Goal: Task Accomplishment & Management: Complete application form

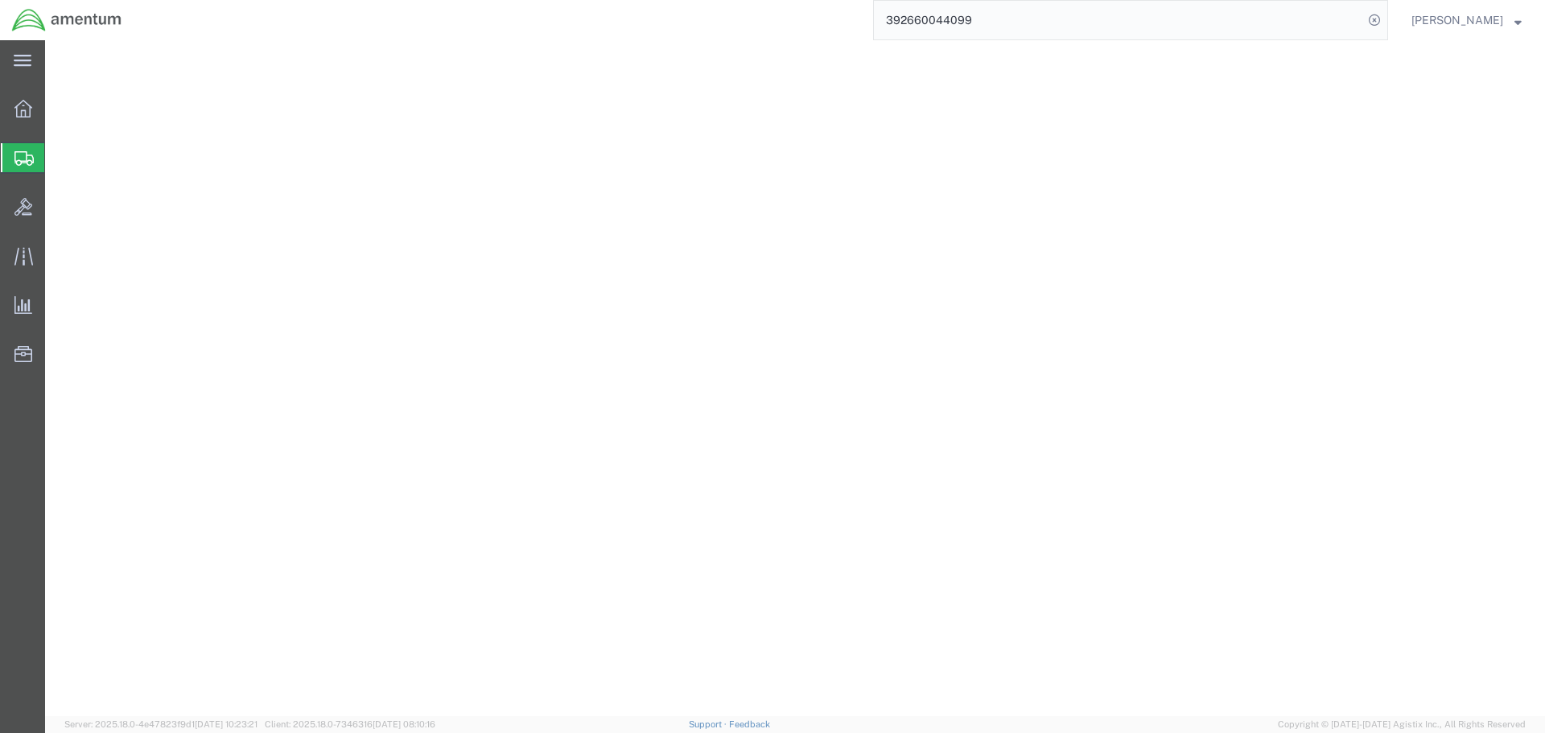
select select "PSNS"
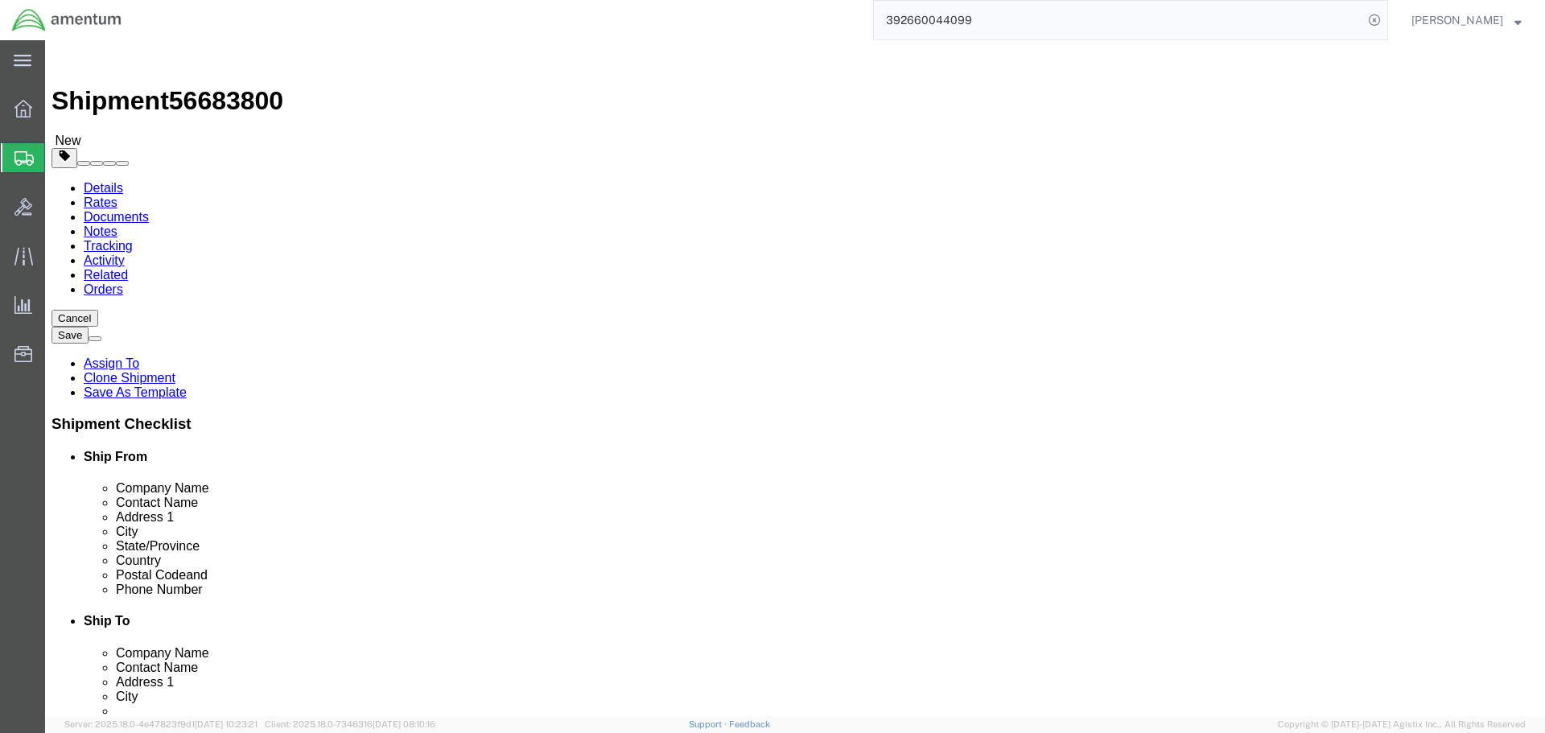
click at [0, 0] on span "Create Shipment" at bounding box center [0, 0] width 0 height 0
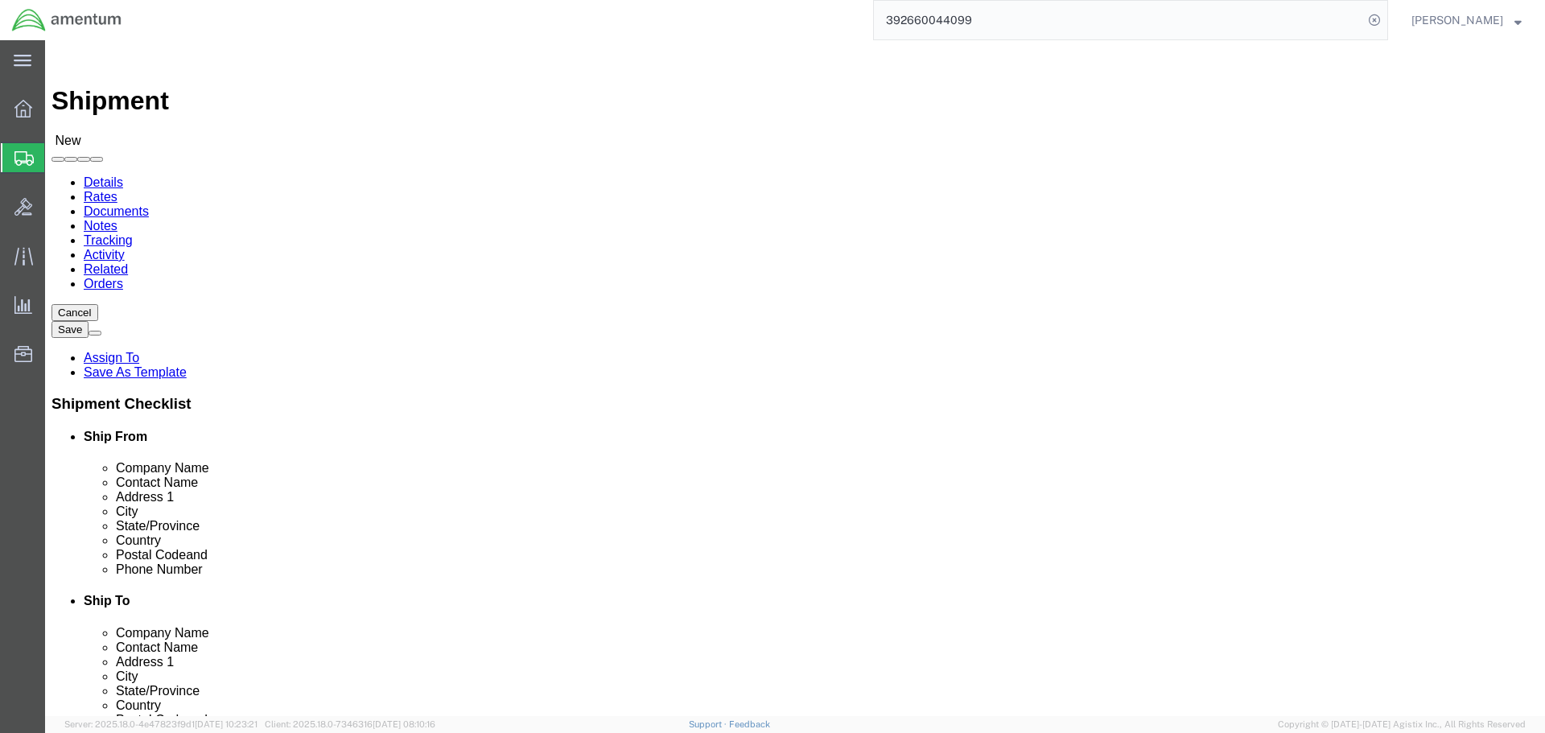
click div "Location Select Select My Profile Location [PHONE_NUMBER] [PHONE_NUMBER] [PHONE…"
select select "MYPROFILE"
select select "FL"
type input "lrt"
select select "49940"
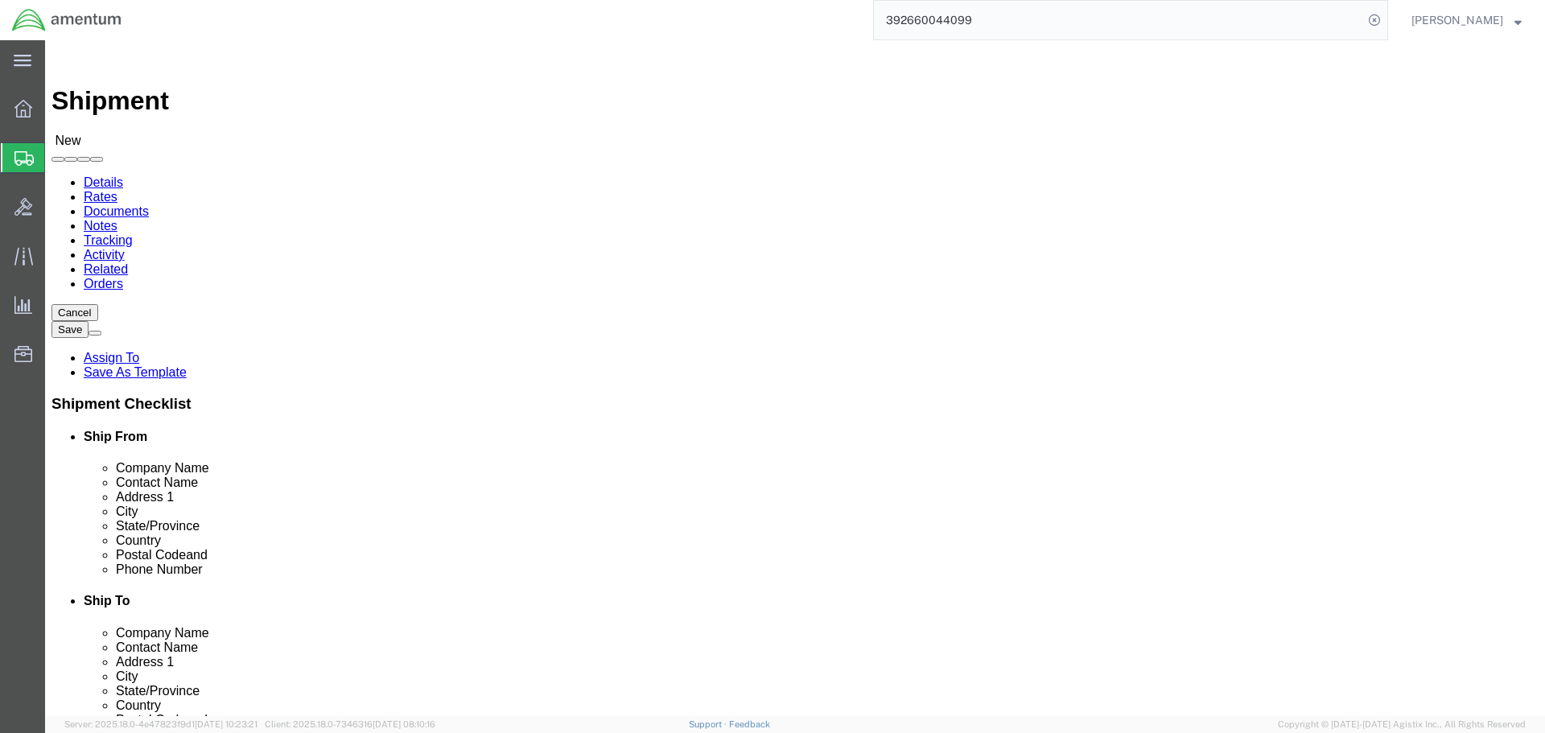
select select "[GEOGRAPHIC_DATA]"
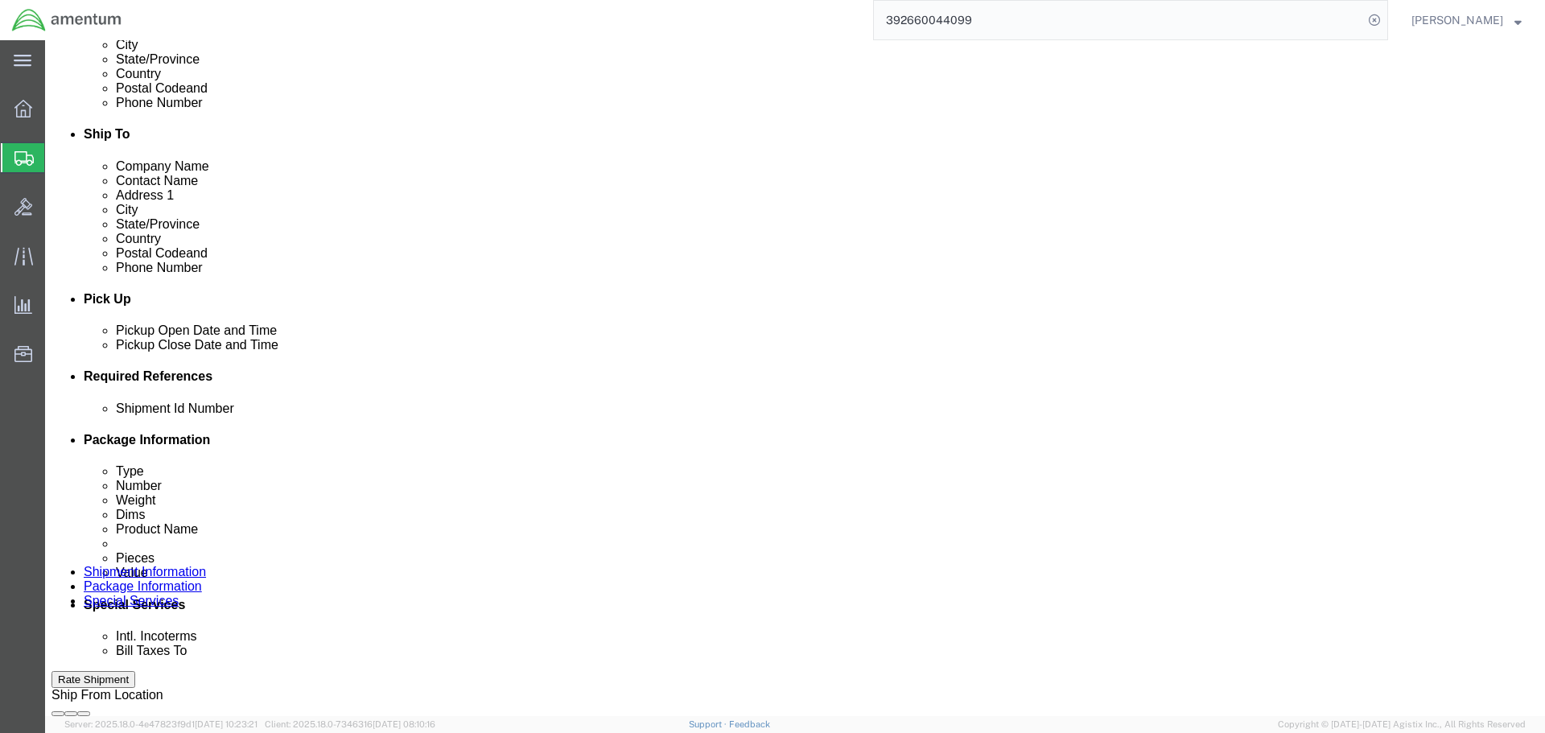
scroll to position [563, 0]
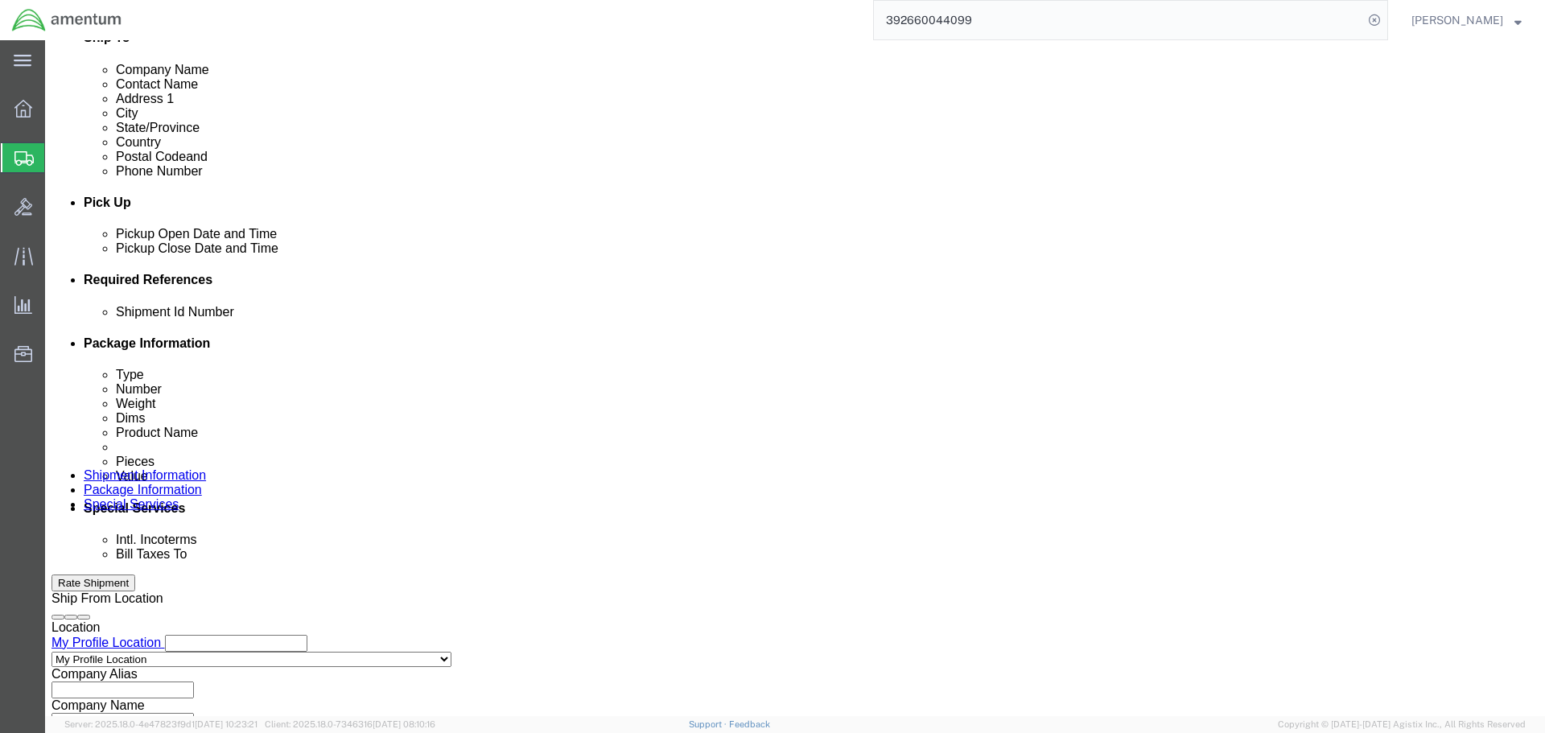
click input "text"
type input "NVG TO LRT"
click button "Add reference"
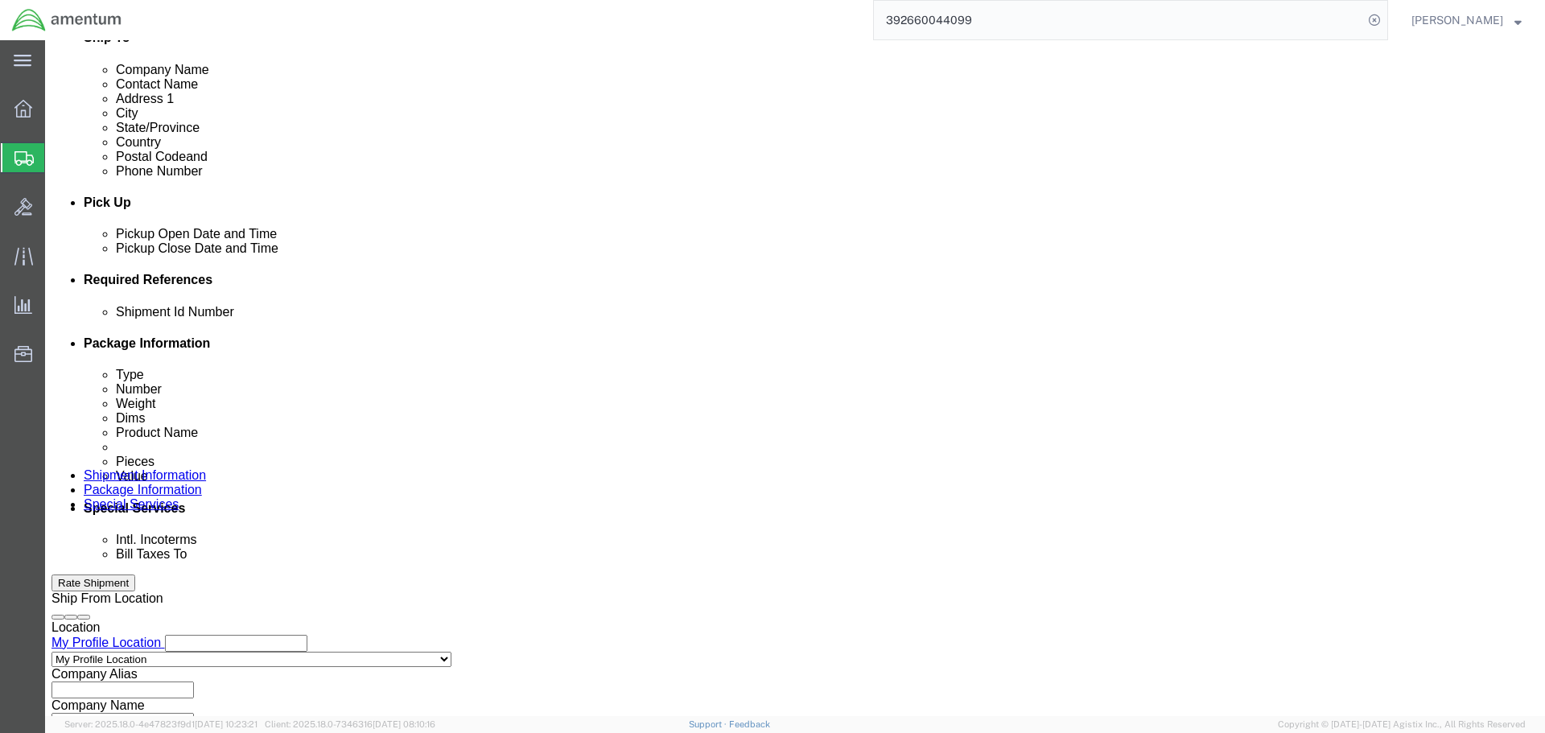
click select "Select Account Type Activity ID Airline Appointment Number ASN Batch Request # …"
select select "PROJNUM"
click select "Select Account Type Activity ID Airline Appointment Number ASN Batch Request # …"
type input "6118.03.03.2219.000.SER.0000"
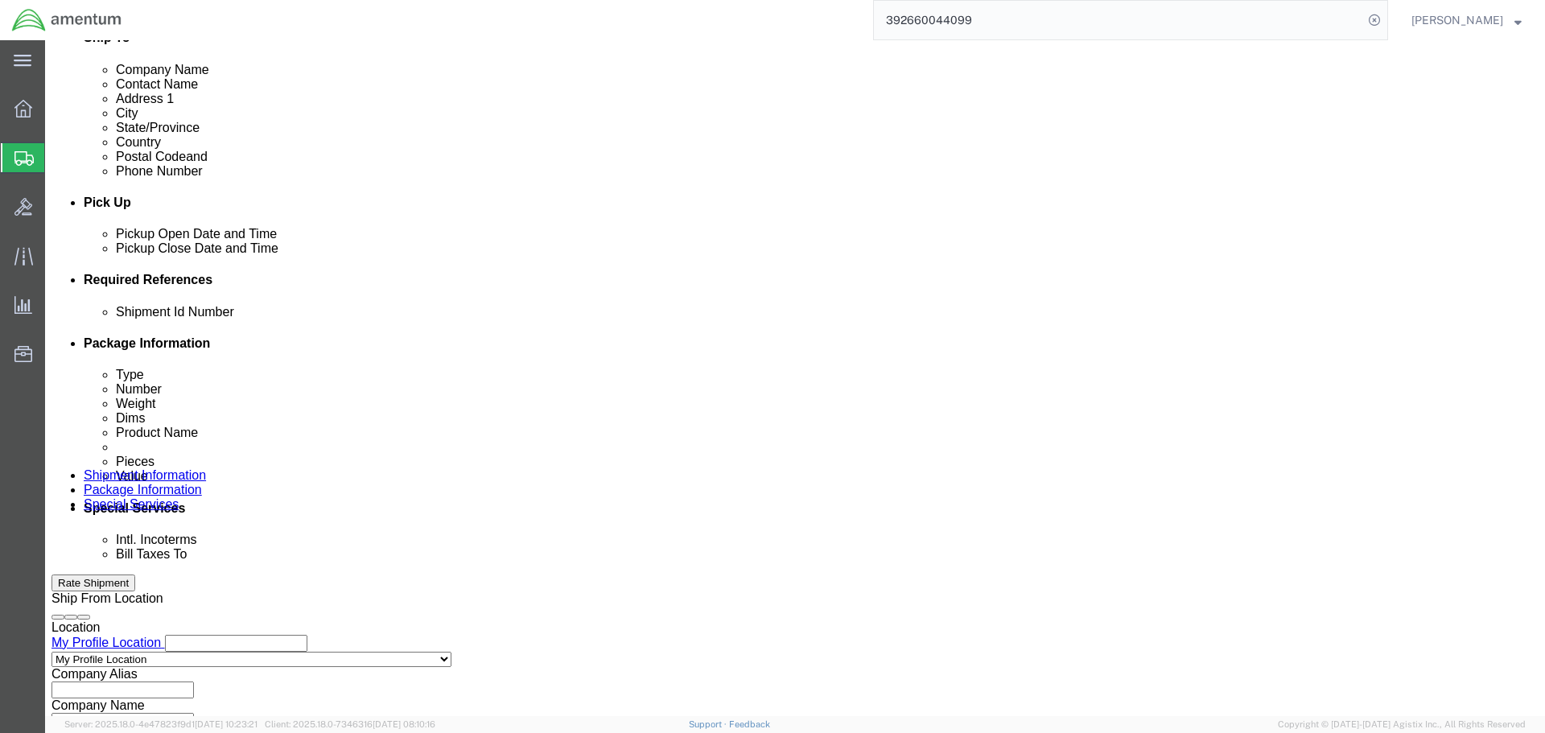
scroll to position [0, 0]
select select "DEPT"
type input "CBP"
select select "CUSTREF"
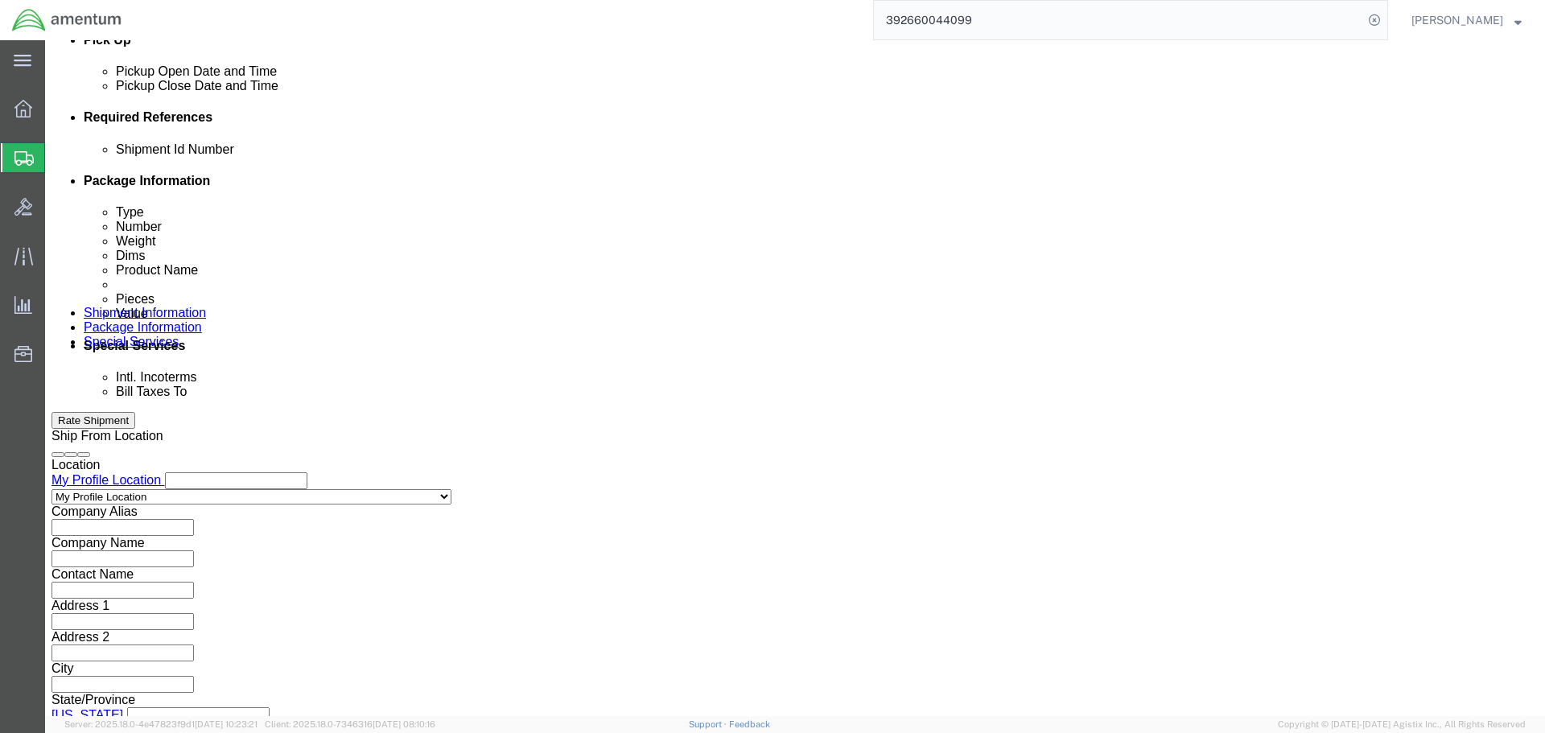
scroll to position [736, 0]
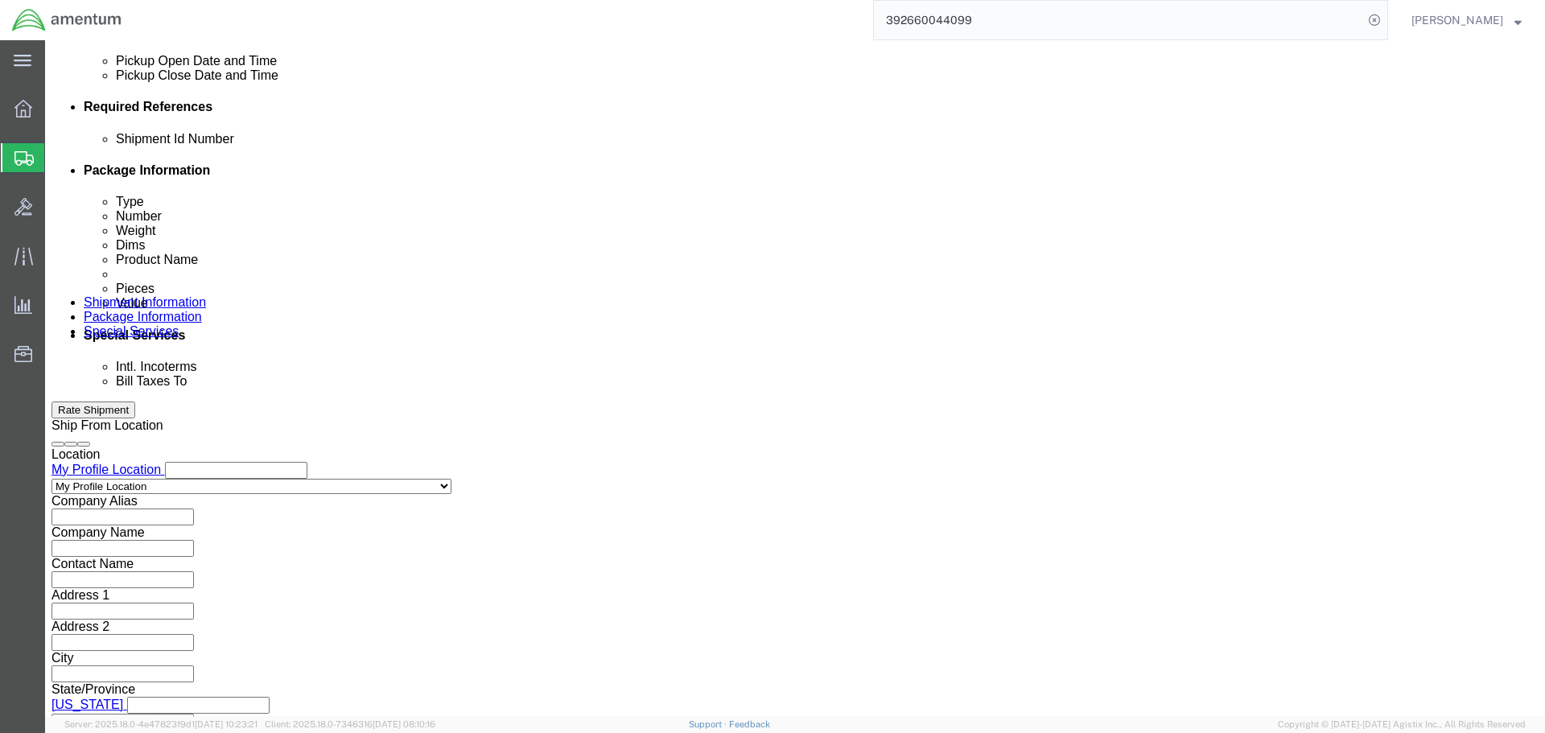
type input "NVG"
click button "Continue"
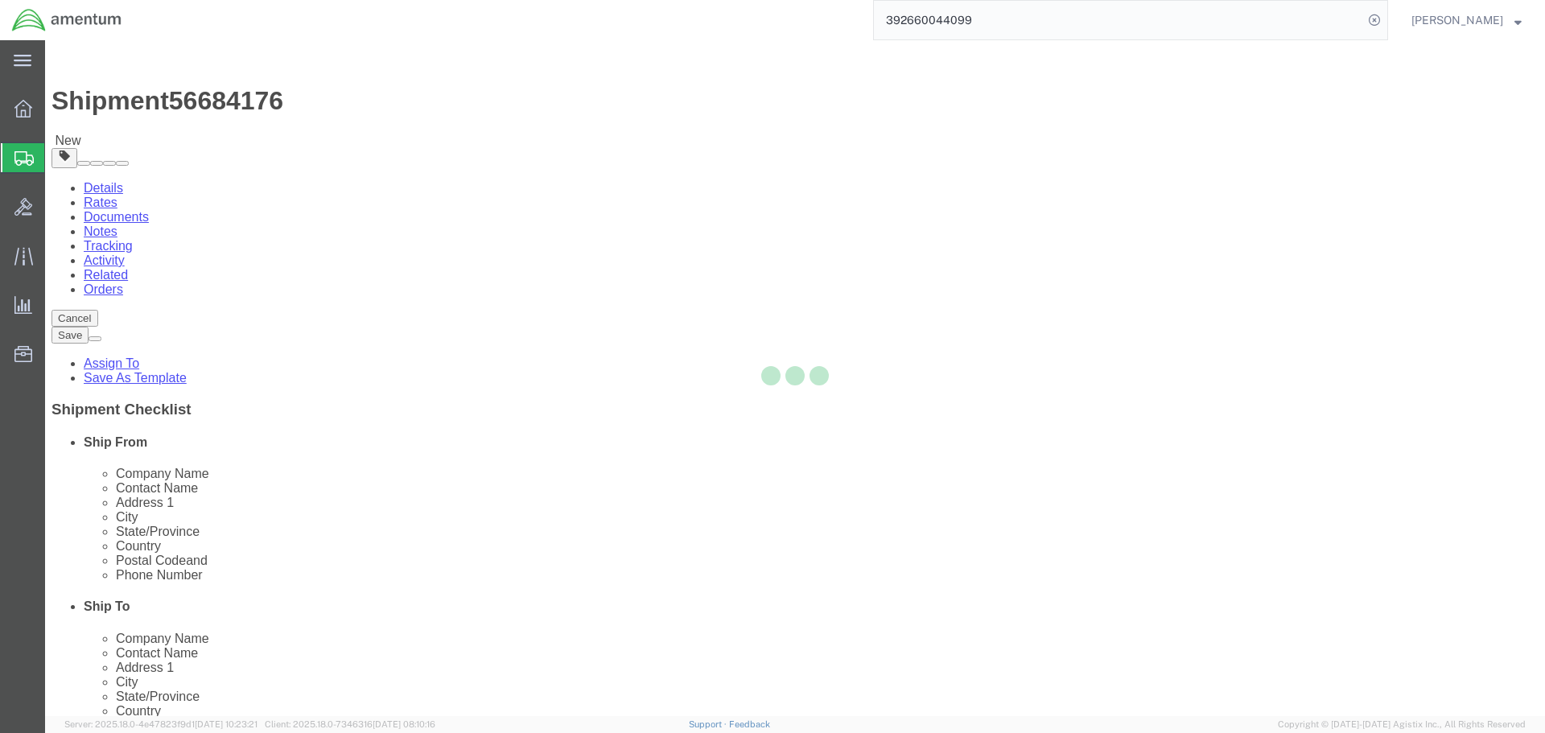
select select "CBOX"
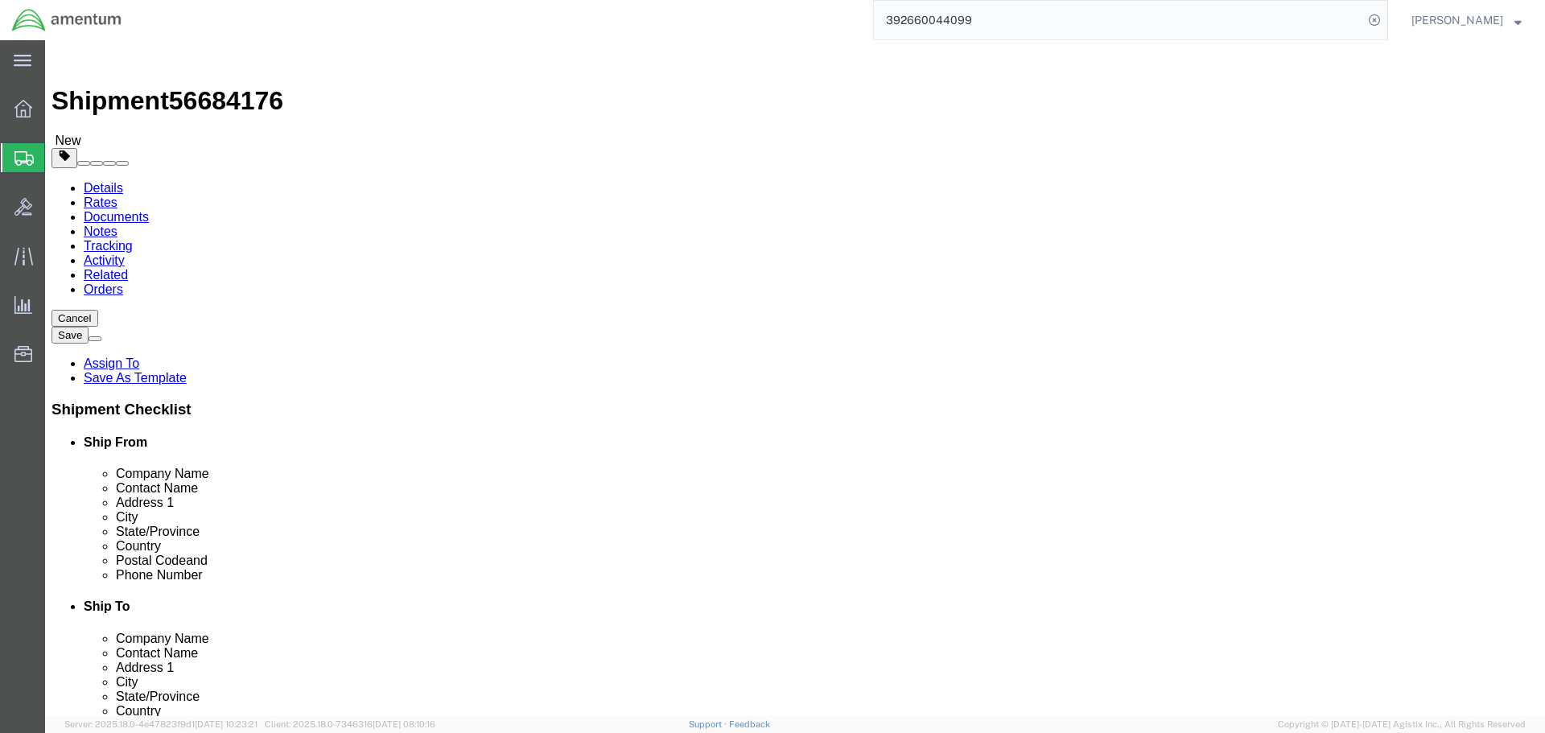
click select "Select BCK Boxes Bale(s) Basket(s) Bolt(s) Bottle(s) Buckets Bulk Bundle(s) Can…"
click div "Package Content # 1 x Package Type Select BCK Boxes Bale(s) Basket(s) Bolt(s) B…"
click input "text"
type input "14"
type input "11"
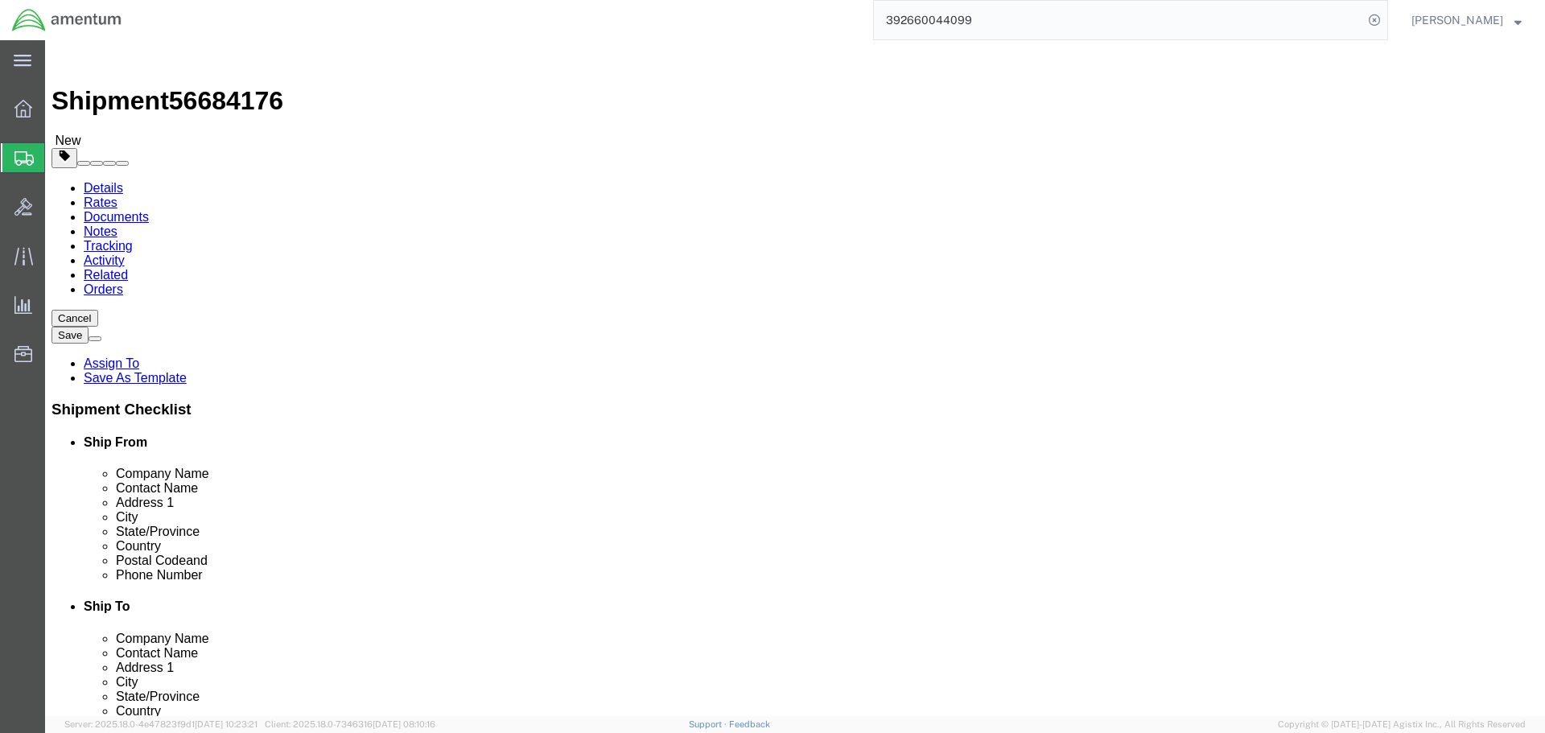
type input "11"
type input "6"
click link "Add Content"
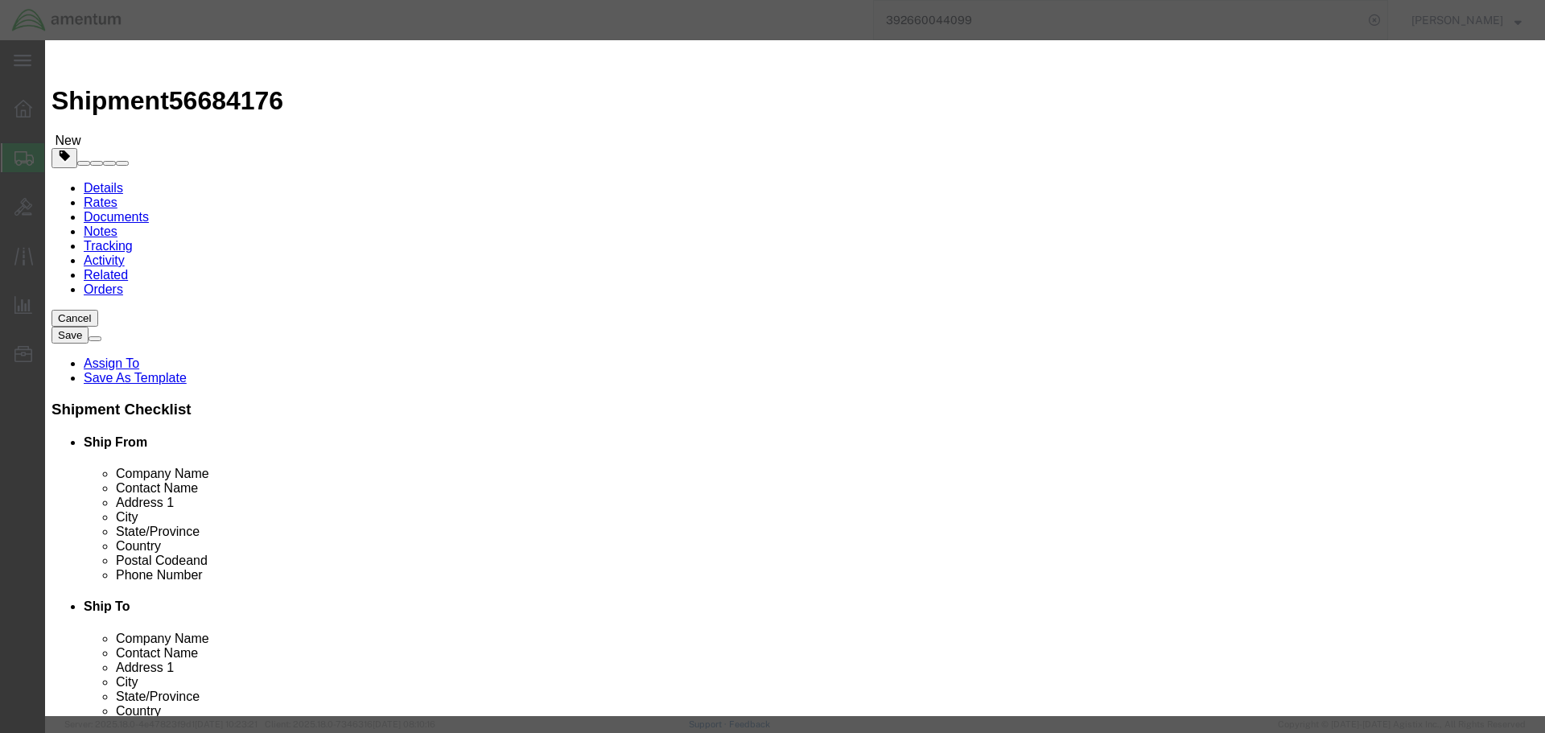
click input "text"
type input "NVG"
type input "2"
type input "20000"
click button "Save & Close"
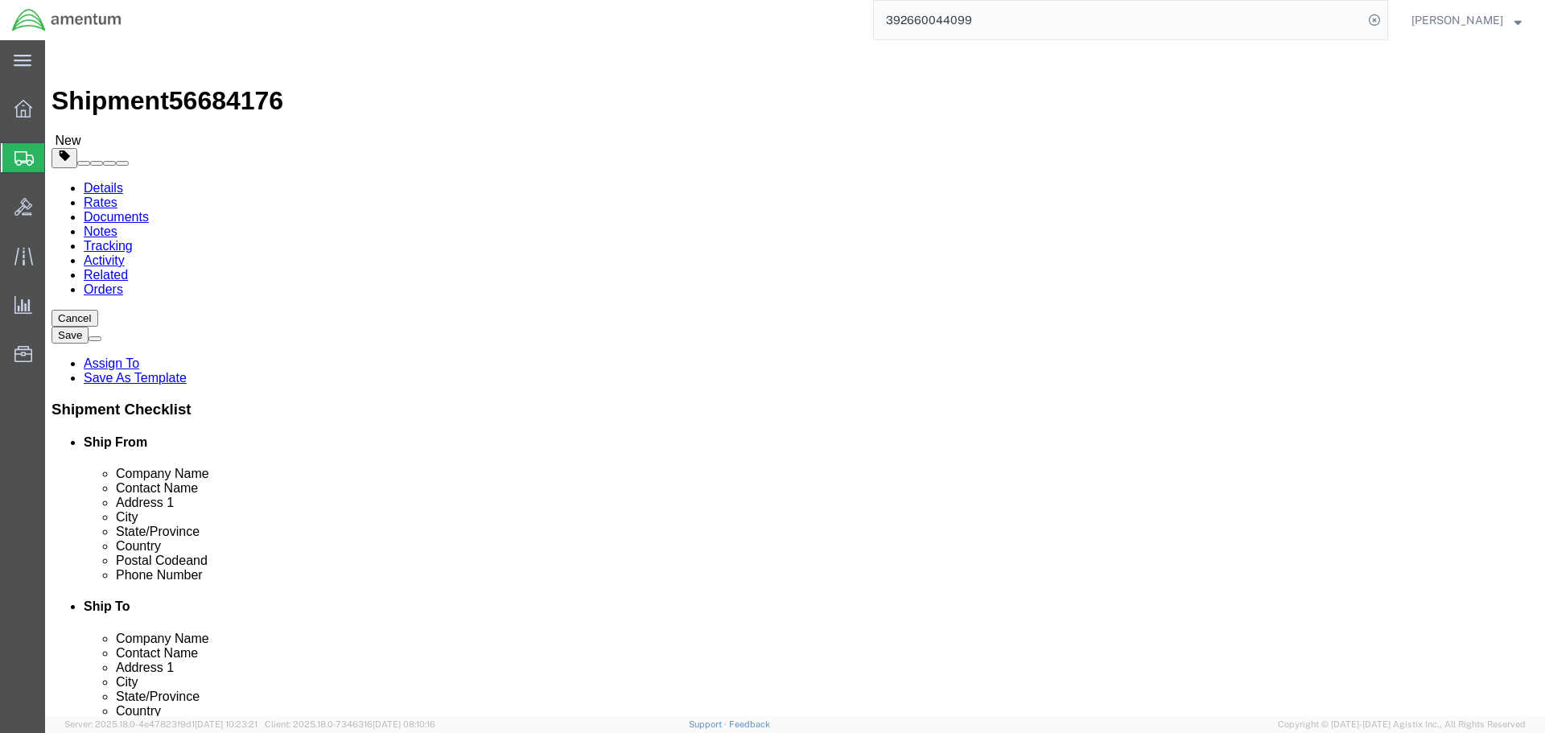
click button "Rate Shipment"
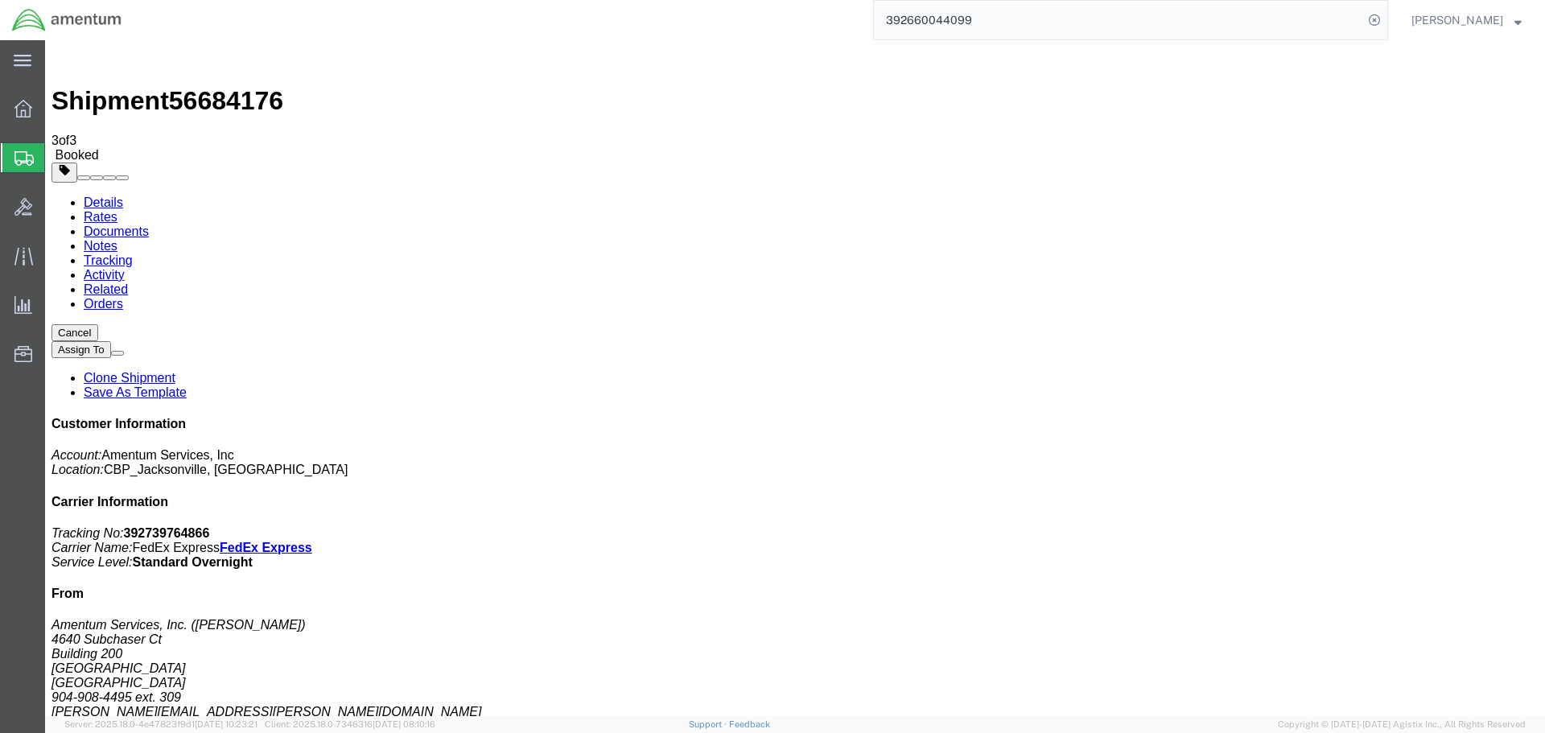
drag, startPoint x: 67, startPoint y: 256, endPoint x: 88, endPoint y: 289, distance: 39.1
checkbox input "true"
click at [210, 526] on b "392739764866" at bounding box center [167, 533] width 86 height 14
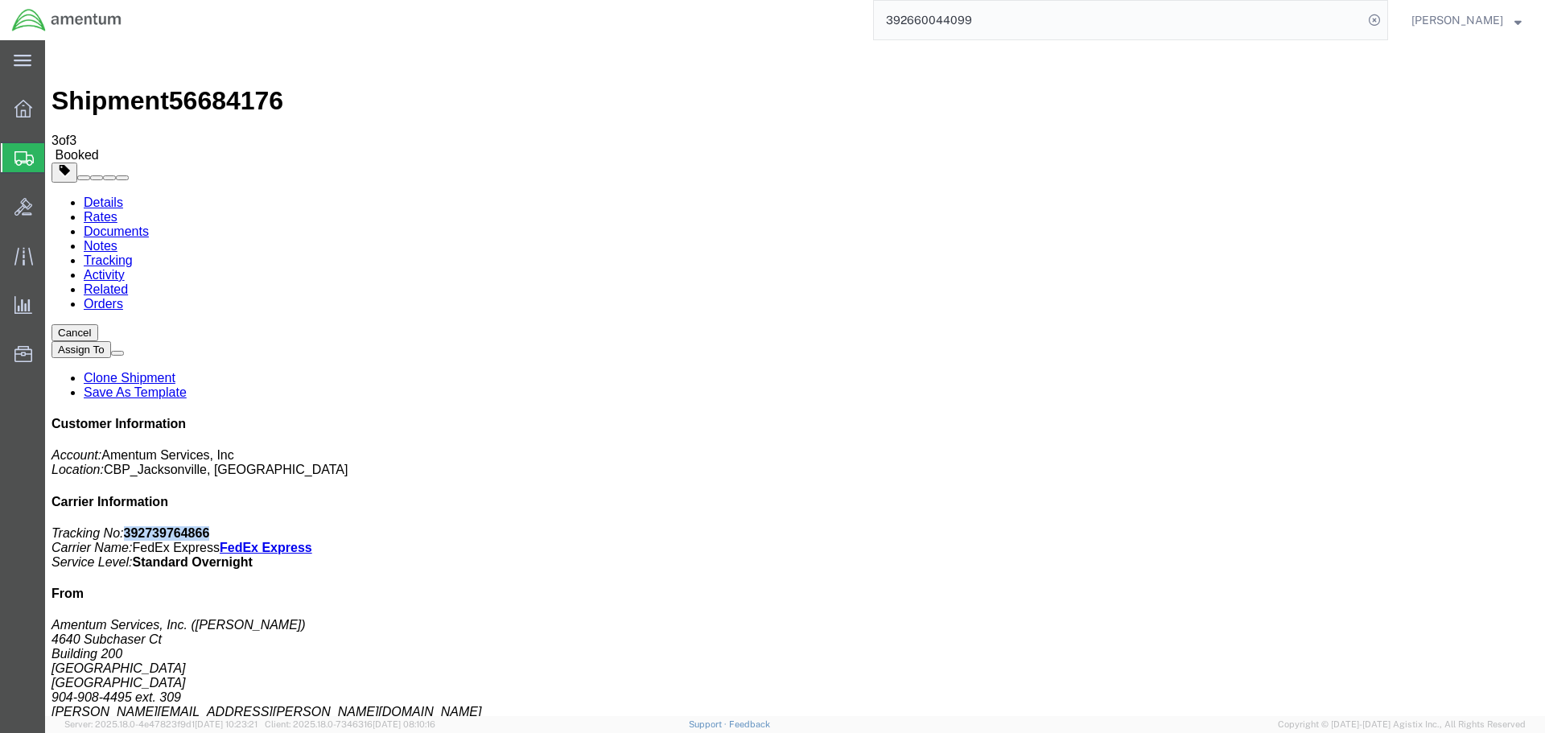
copy b "392739764866"
drag, startPoint x: 669, startPoint y: 522, endPoint x: 615, endPoint y: 500, distance: 58.1
drag, startPoint x: 674, startPoint y: 519, endPoint x: 590, endPoint y: 467, distance: 98.9
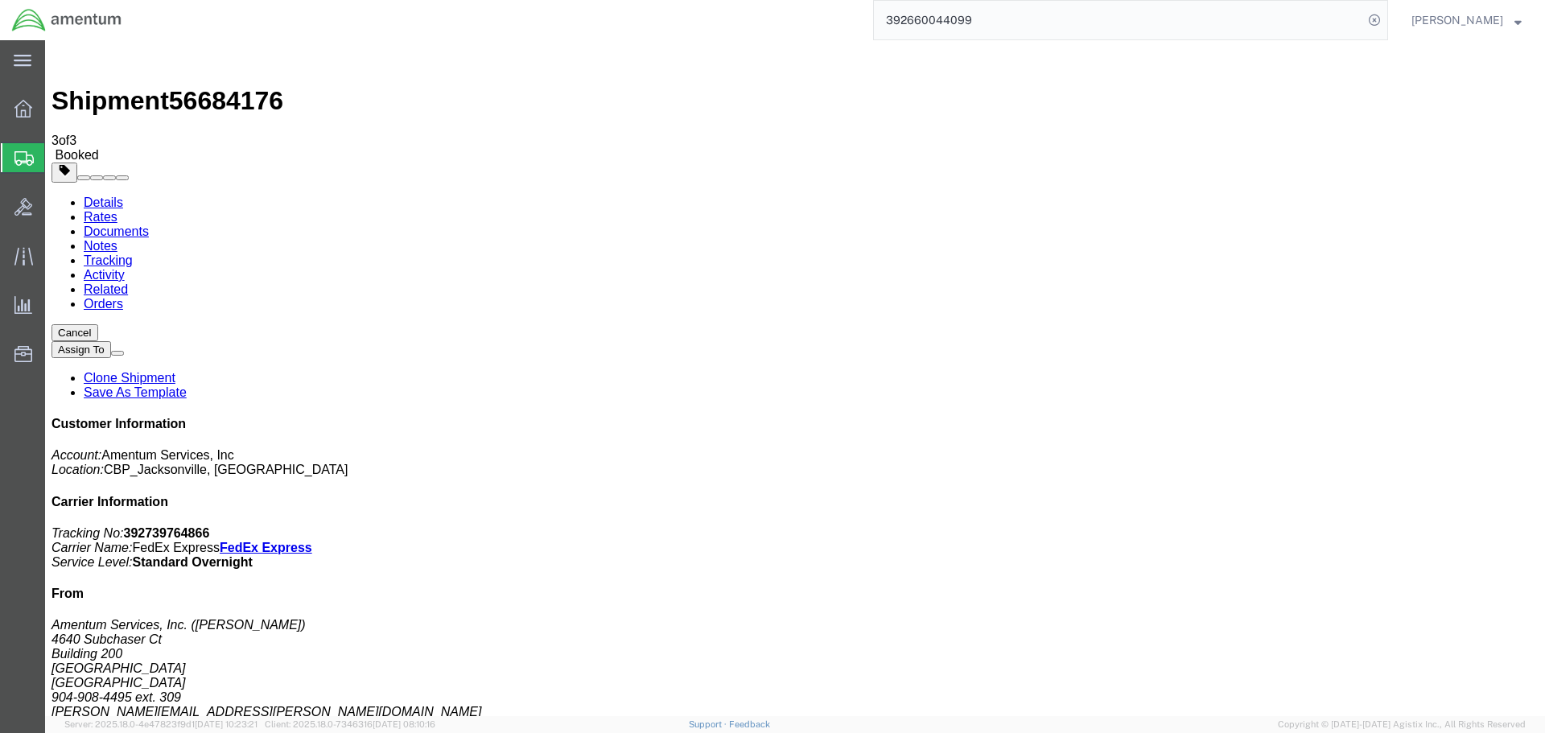
click at [175, 371] on link "Clone Shipment" at bounding box center [130, 378] width 92 height 14
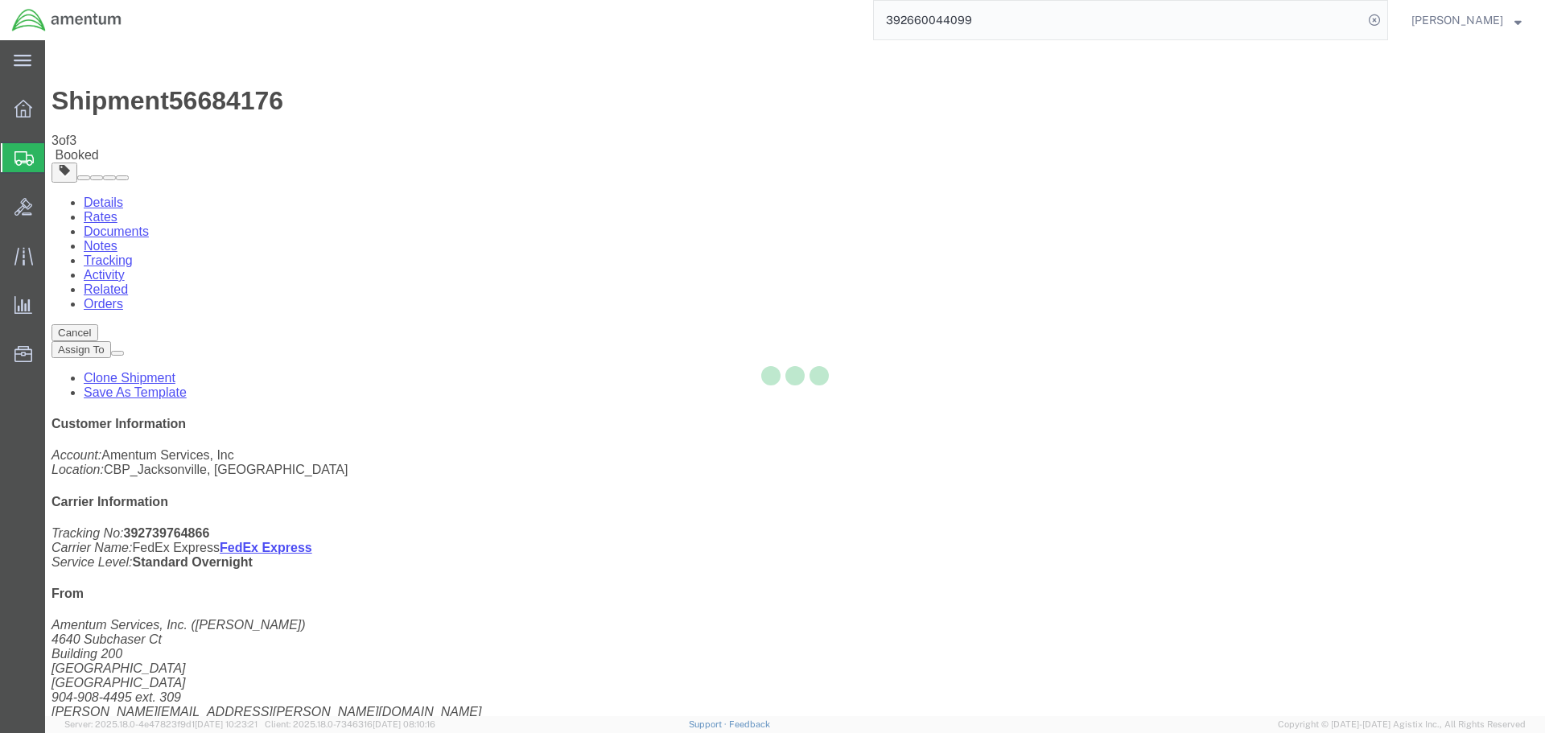
select select "49917"
select select "49940"
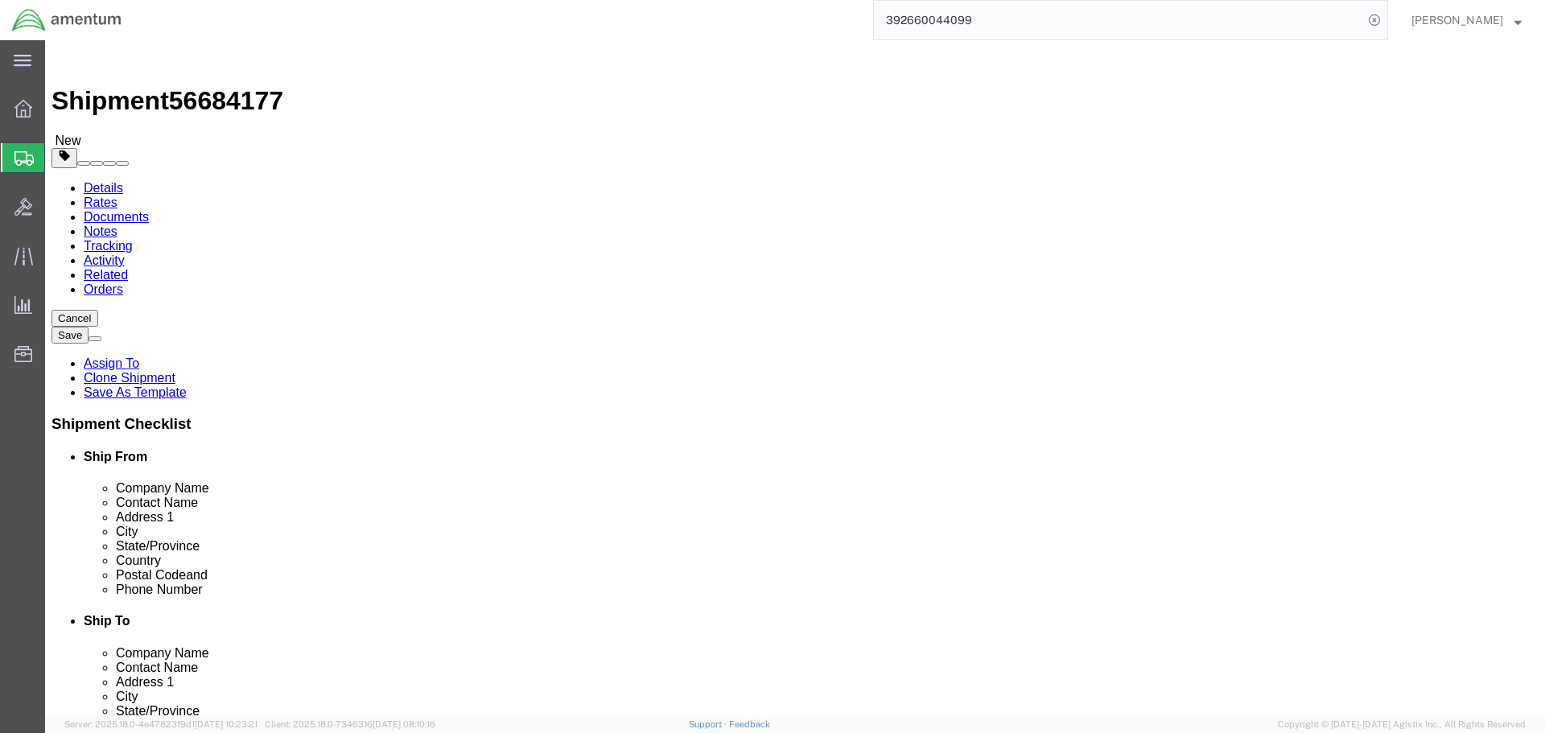
type input "ELP"
select select "49939"
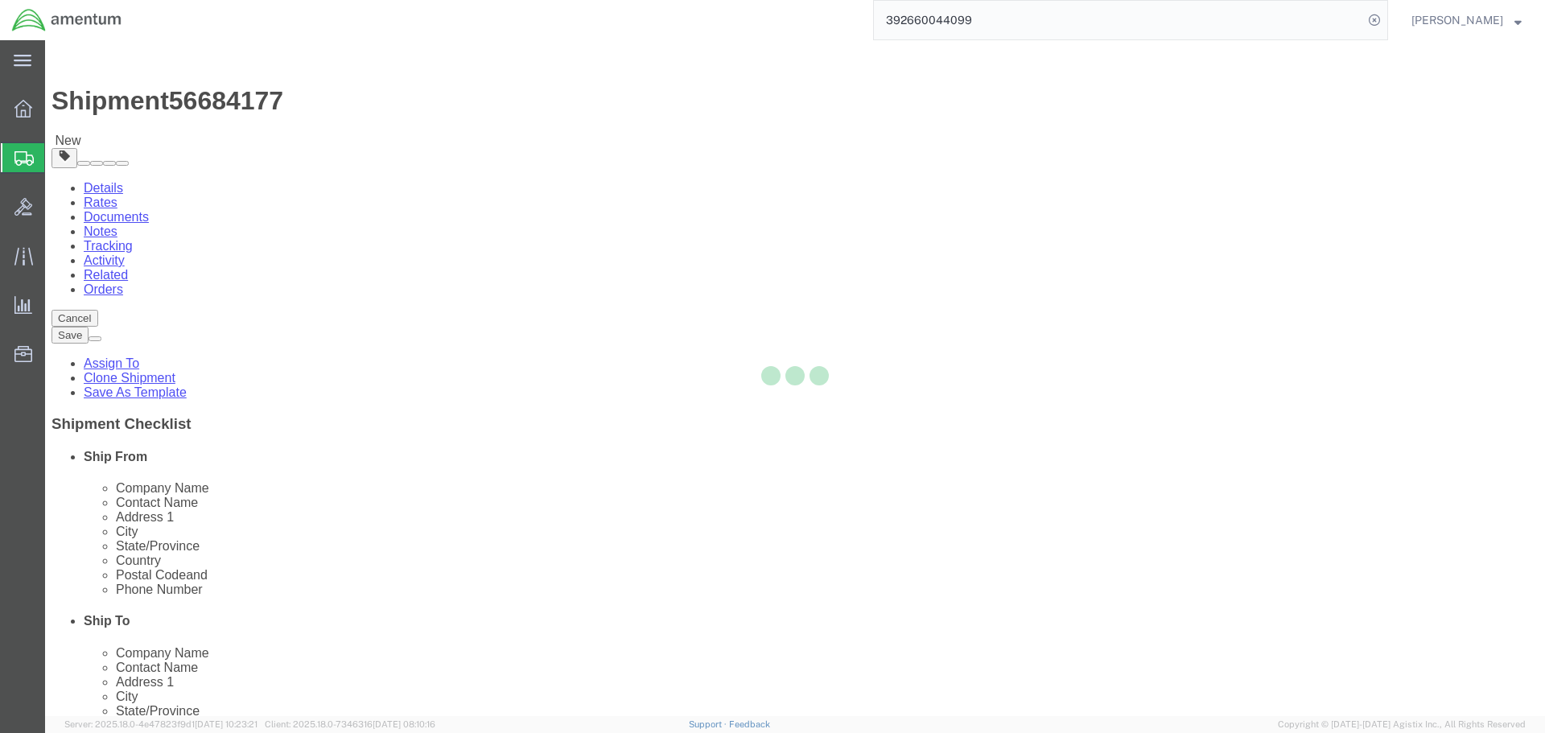
type input "[DATE][PERSON_NAME]"
type input "[STREET_ADDRESS][PERSON_NAME]"
type input "[GEOGRAPHIC_DATA]"
type input "79925"
type input "[PHONE_NUMBER]"
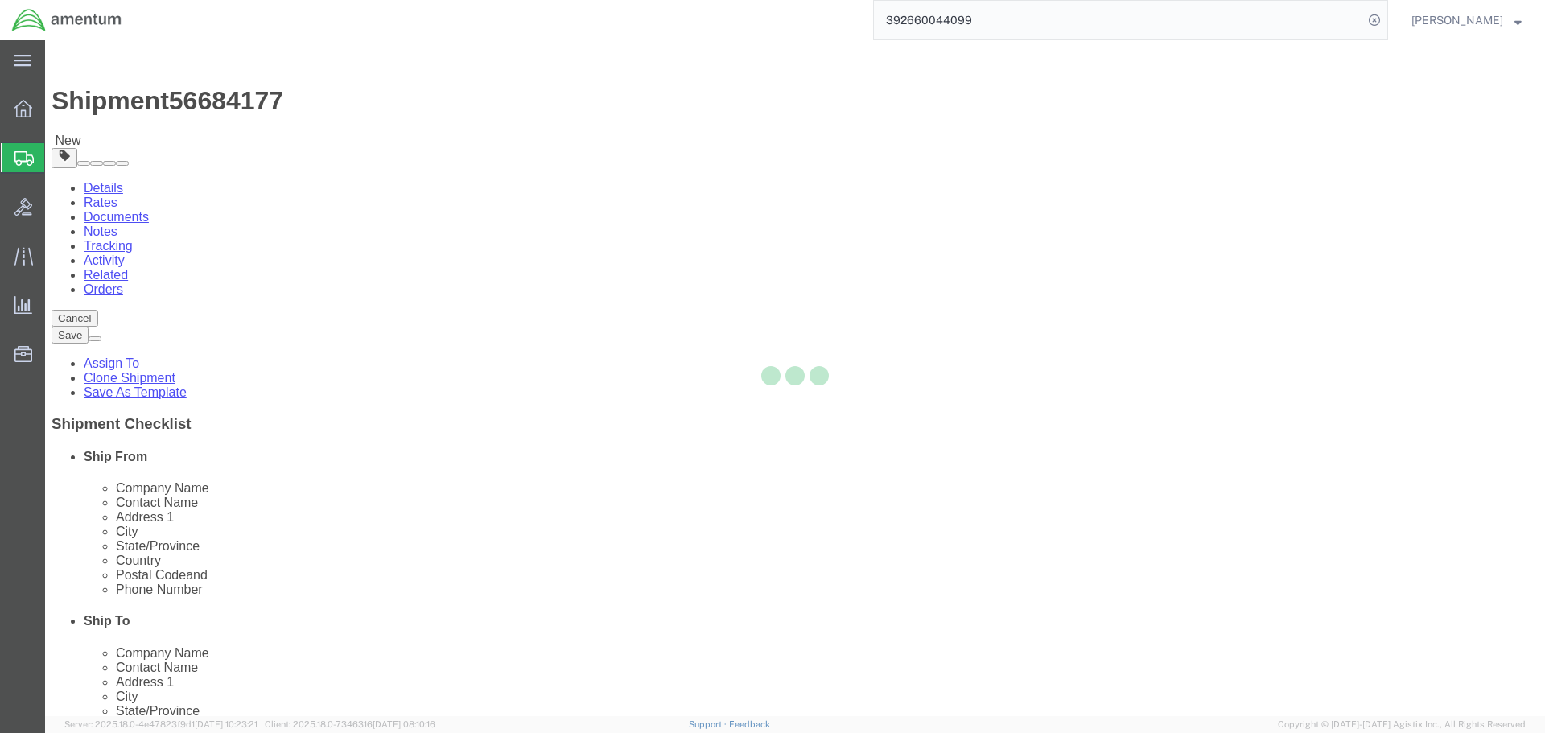
type input "[DATE][EMAIL_ADDRESS][PERSON_NAME][DOMAIN_NAME]"
select select "[GEOGRAPHIC_DATA]"
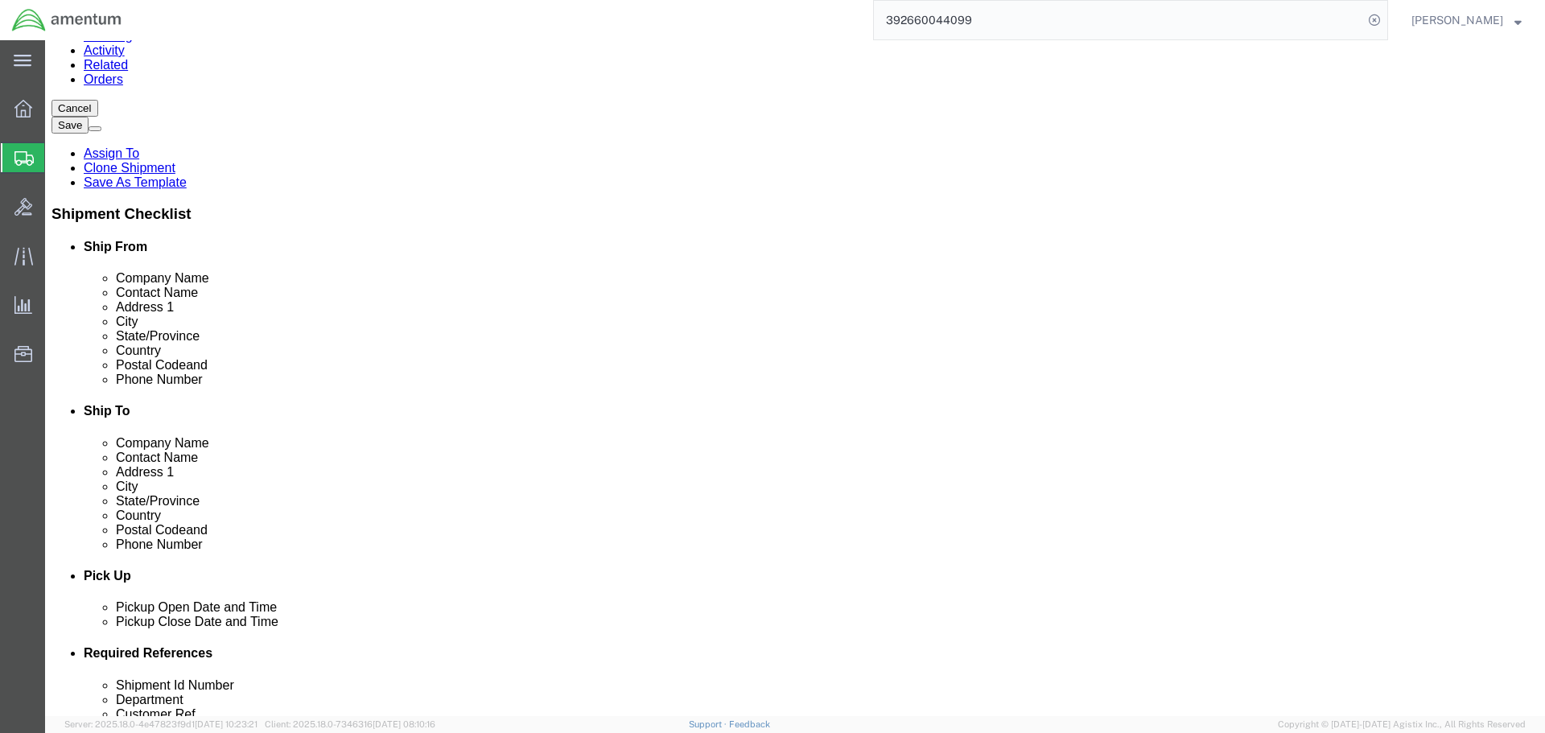
scroll to position [80, 0]
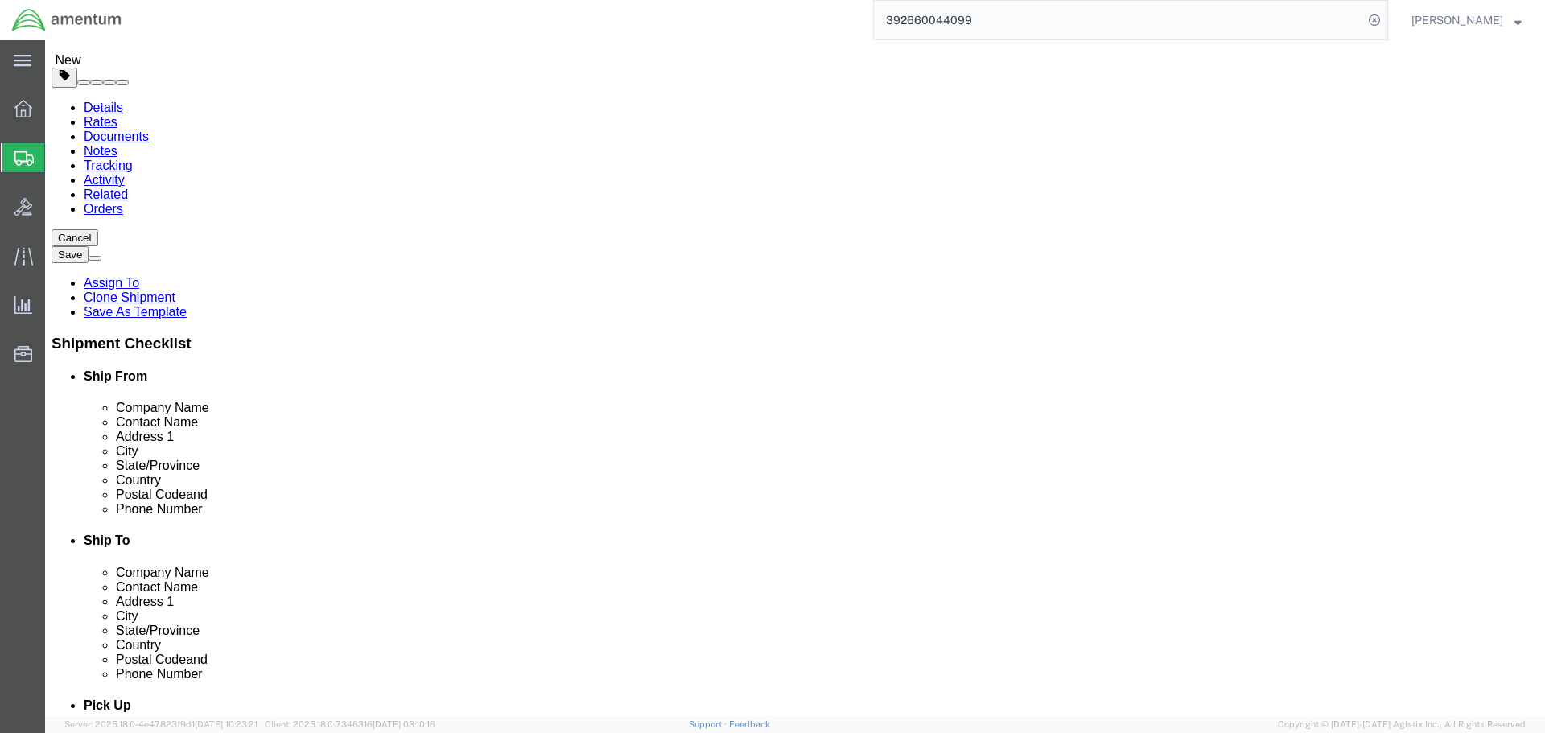
drag, startPoint x: 716, startPoint y: 241, endPoint x: 669, endPoint y: 241, distance: 46.7
click div "Contact Name [DATE][PERSON_NAME]"
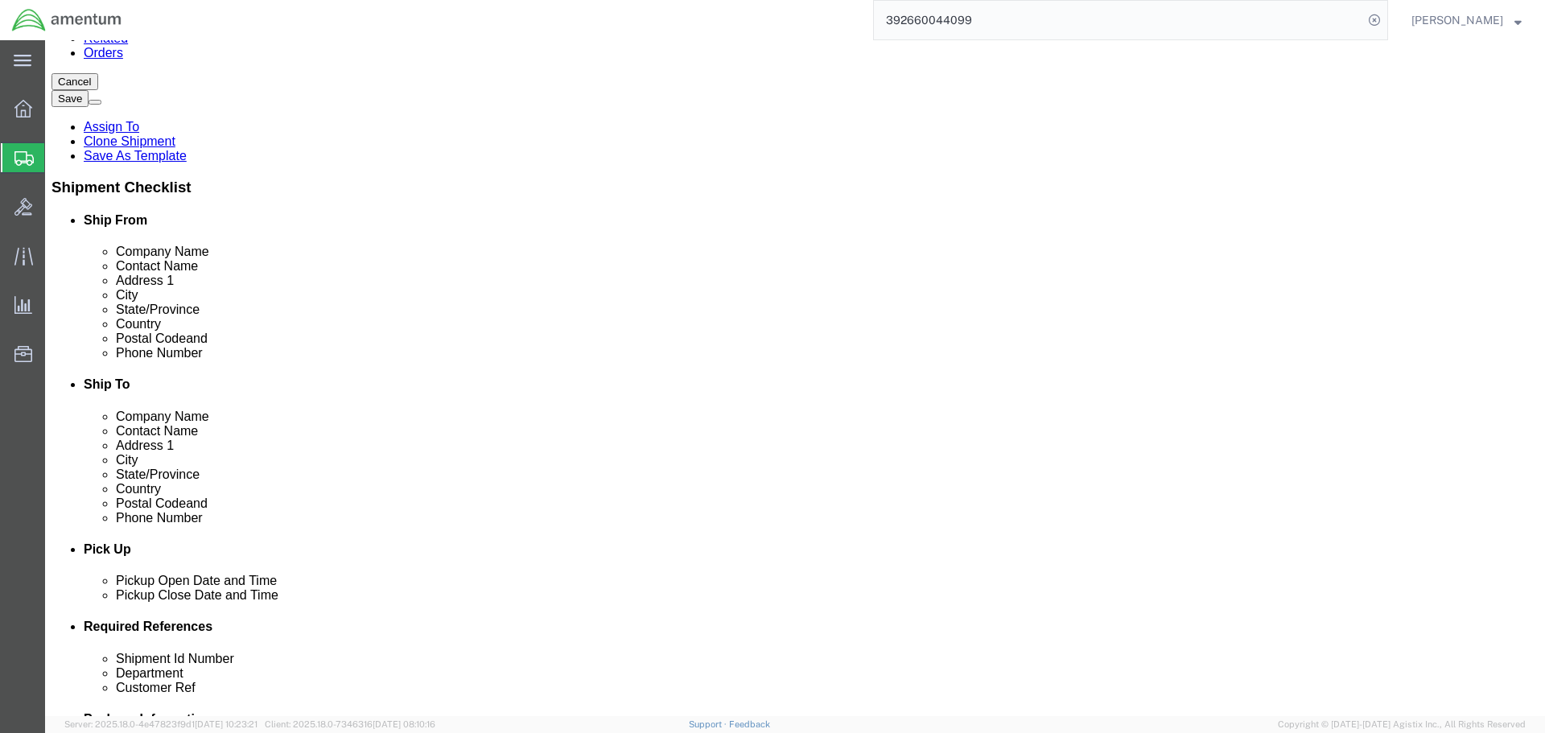
scroll to position [402, 0]
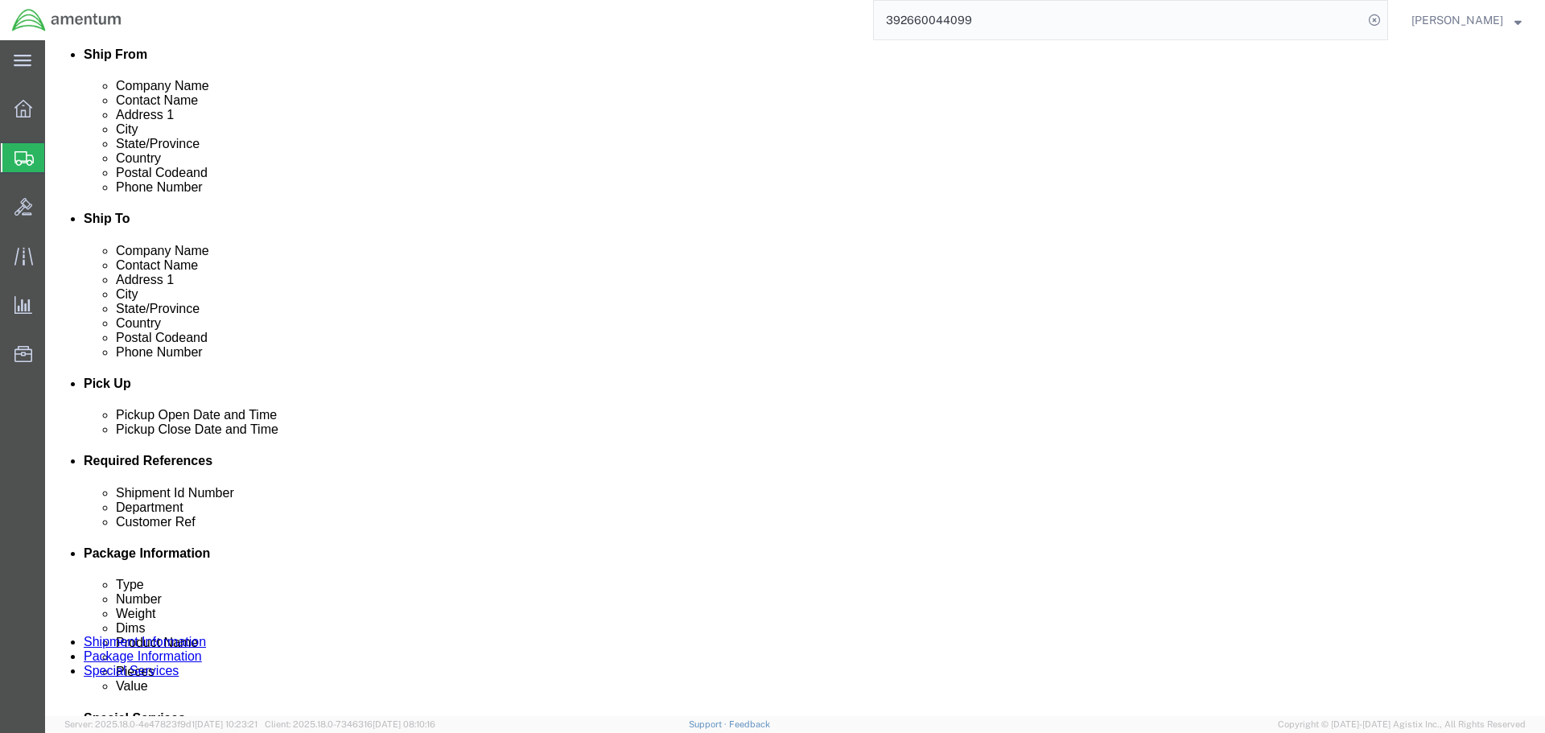
type input "NVG"
click input "checkbox"
checkbox input "false"
click input "NVG TO LRT"
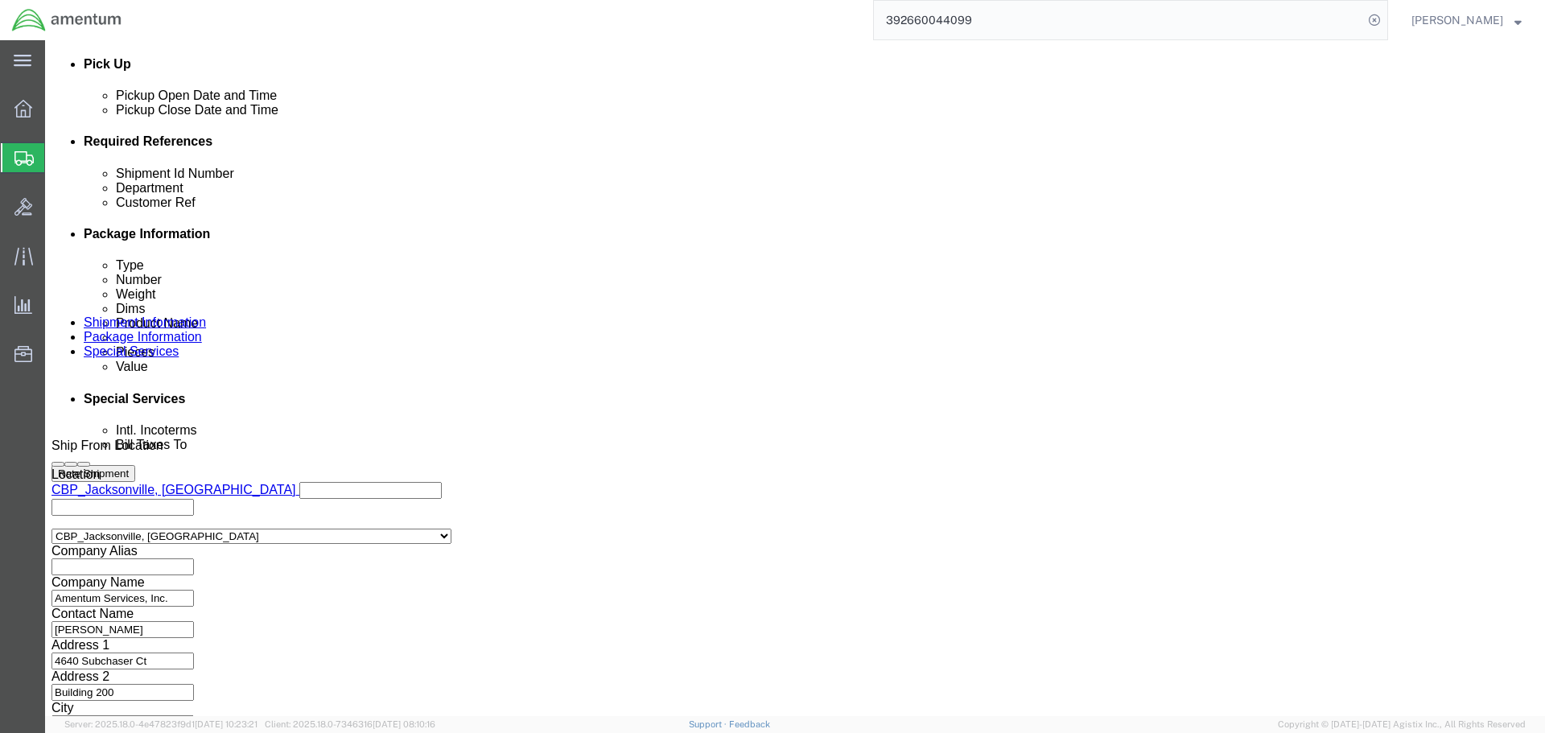
scroll to position [736, 0]
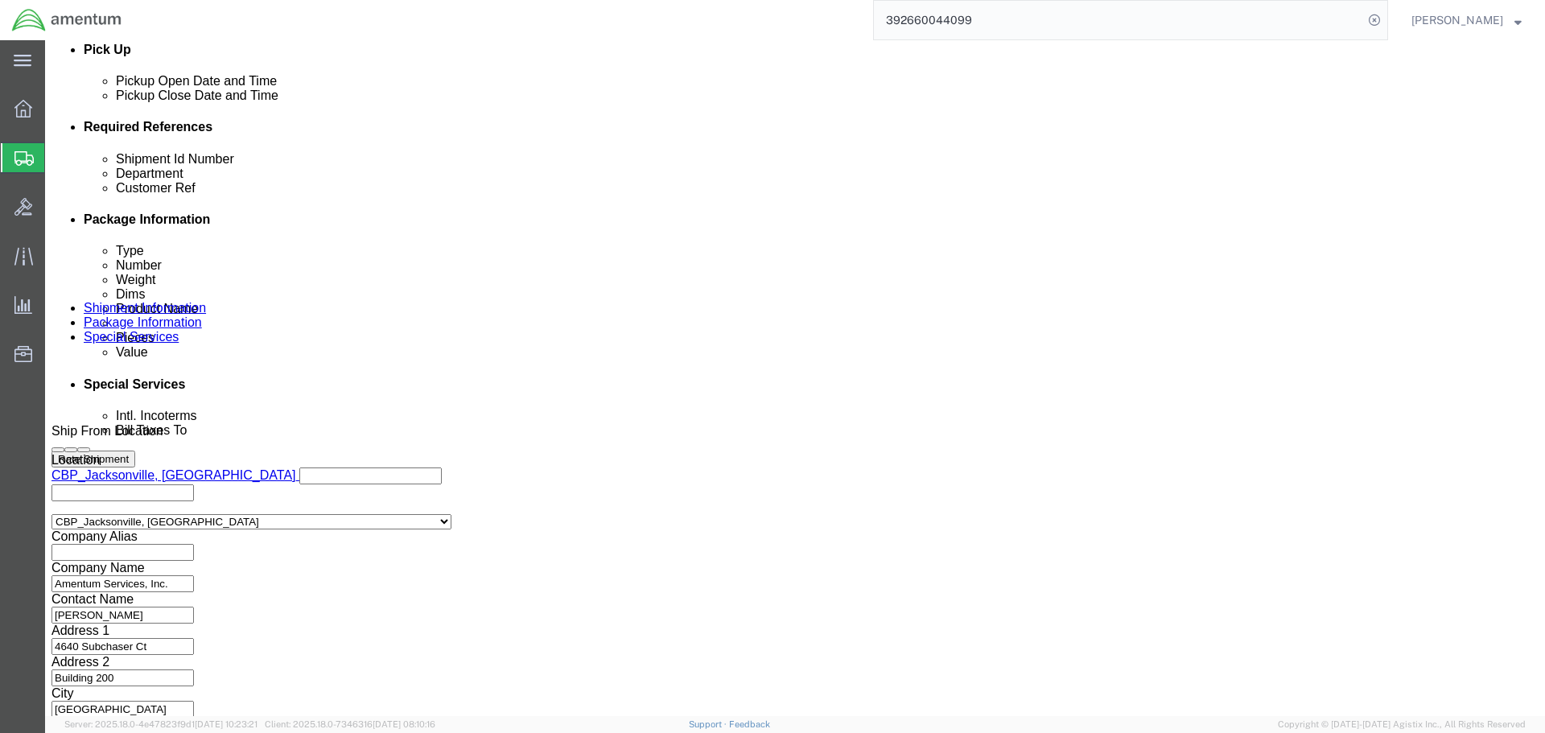
type input "NVG TO ELP"
click button "Continue"
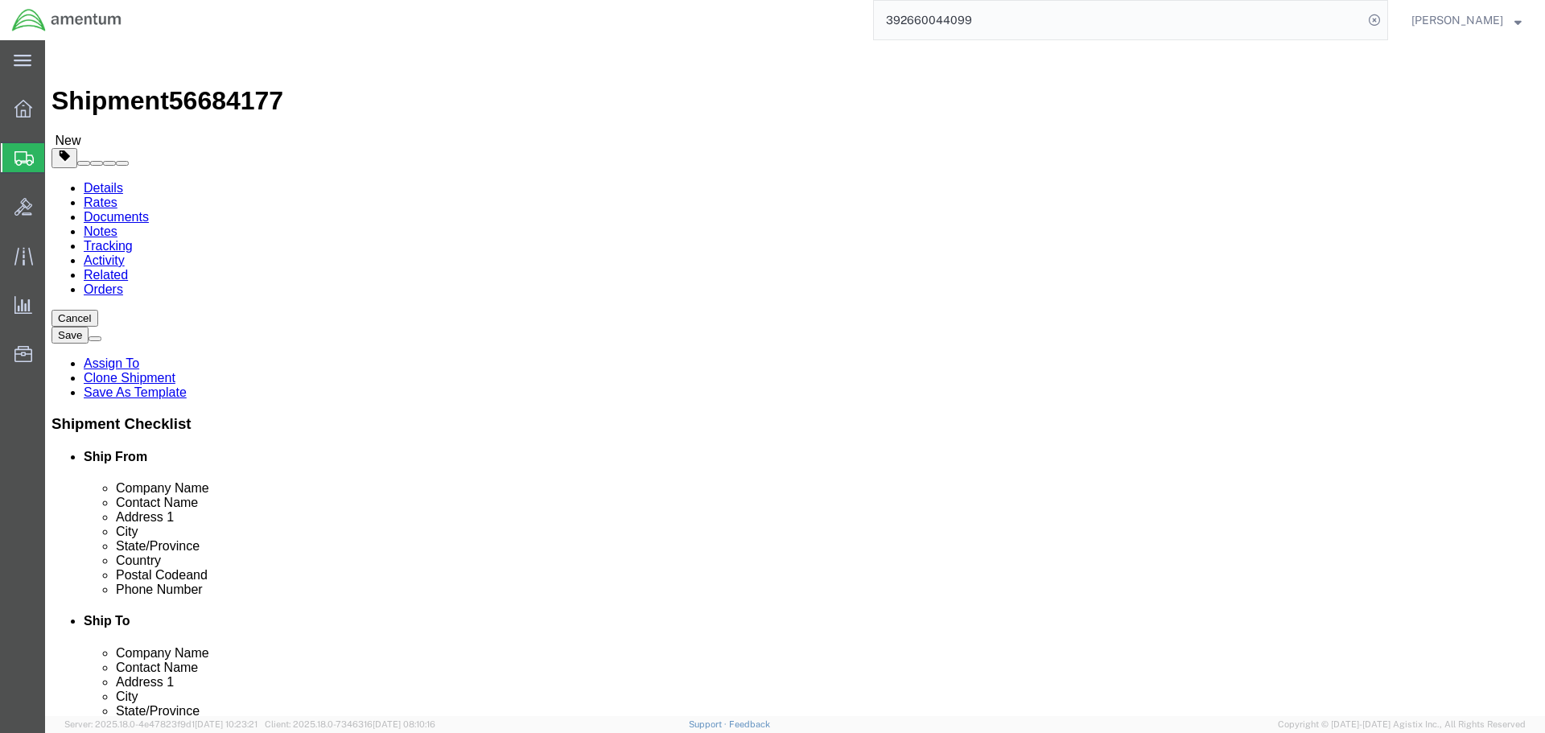
click input "14.00"
type input "48"
type input "15"
click dd "2.00 Each"
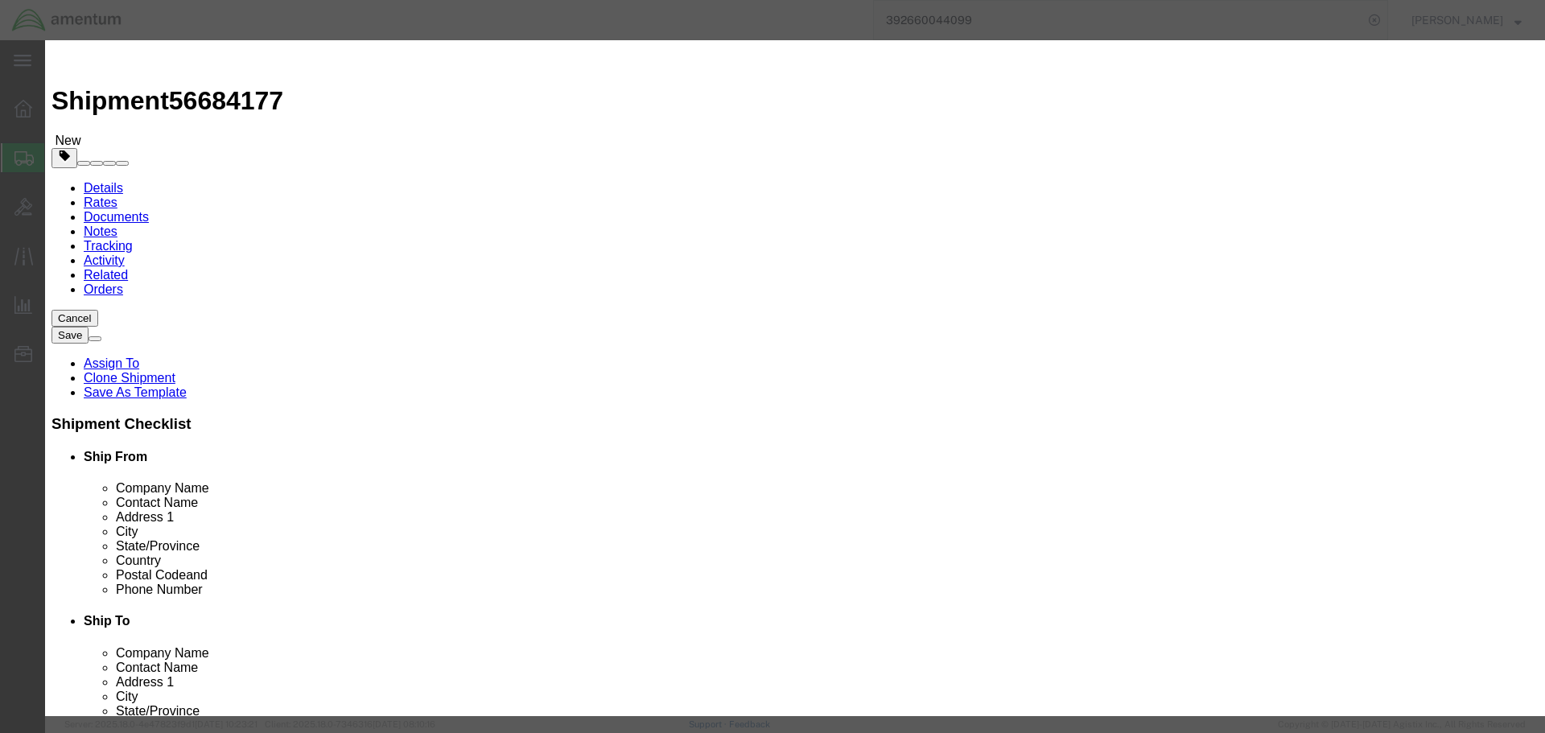
drag, startPoint x: 506, startPoint y: 157, endPoint x: 432, endPoint y: 142, distance: 75.6
click div "Pieces 2.00 Select Bag Barrels 100Board Feet Bottle Box Blister Pack Carats Can…"
type input "7"
type input "70000"
click button "Save & Close"
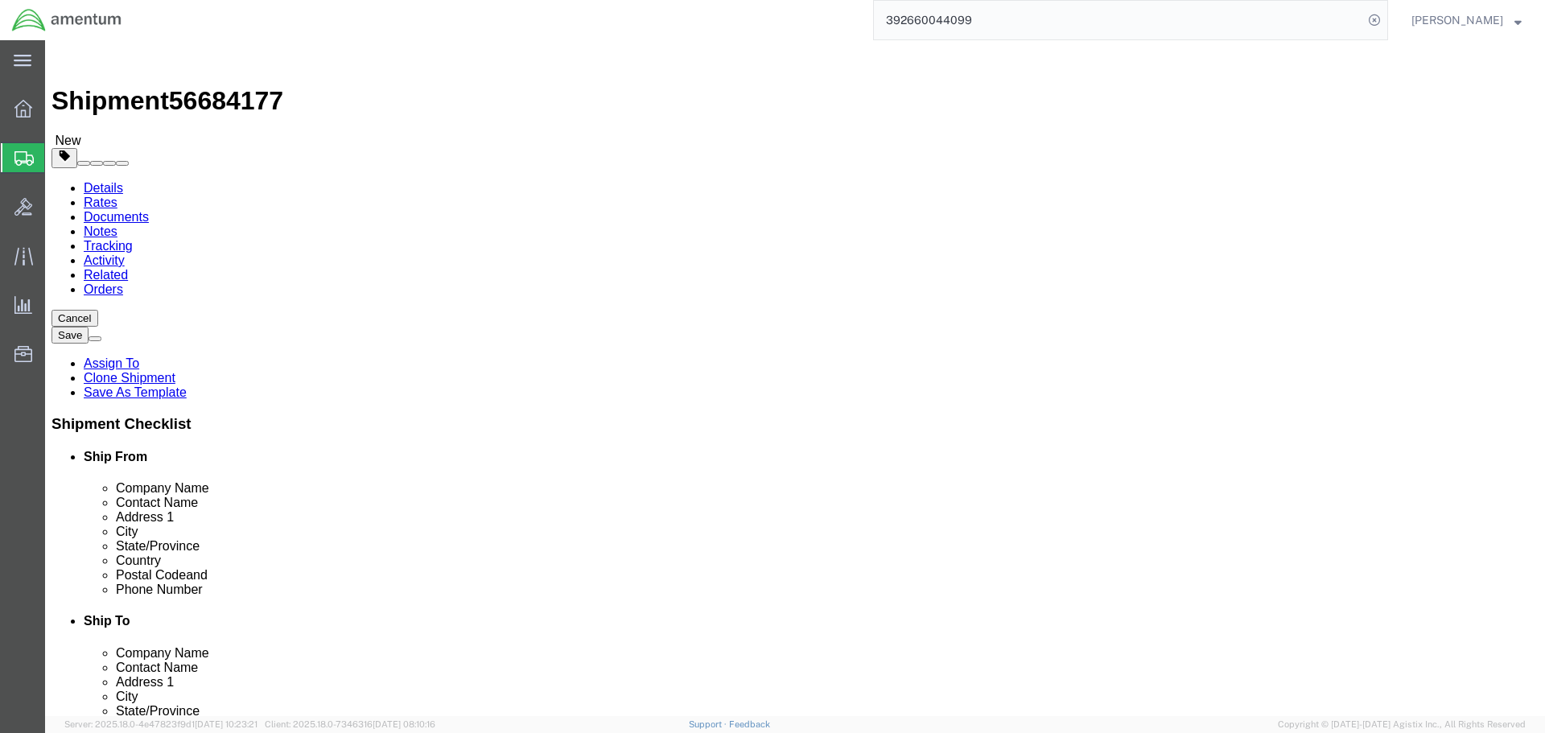
click link "Add Package"
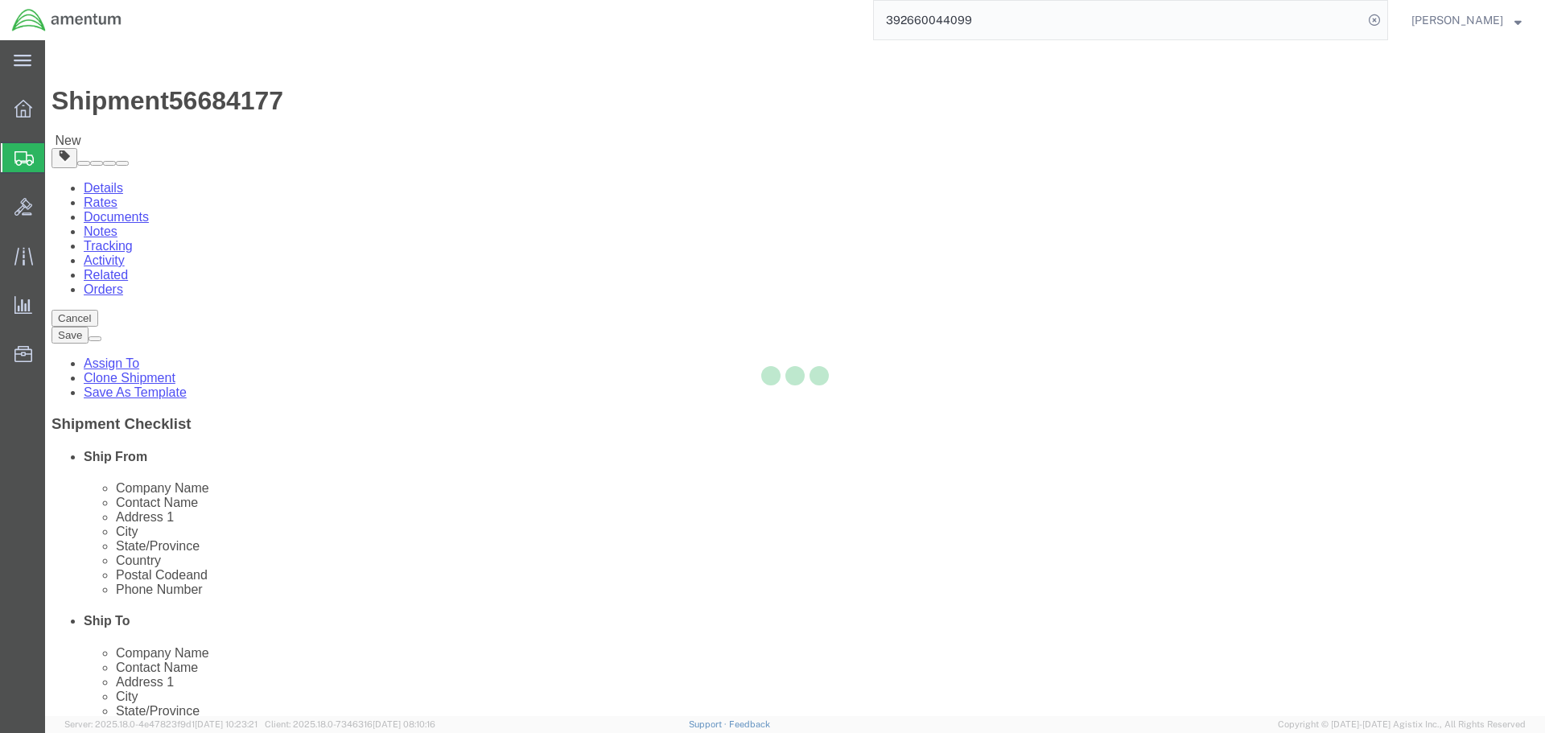
select select "CBOX"
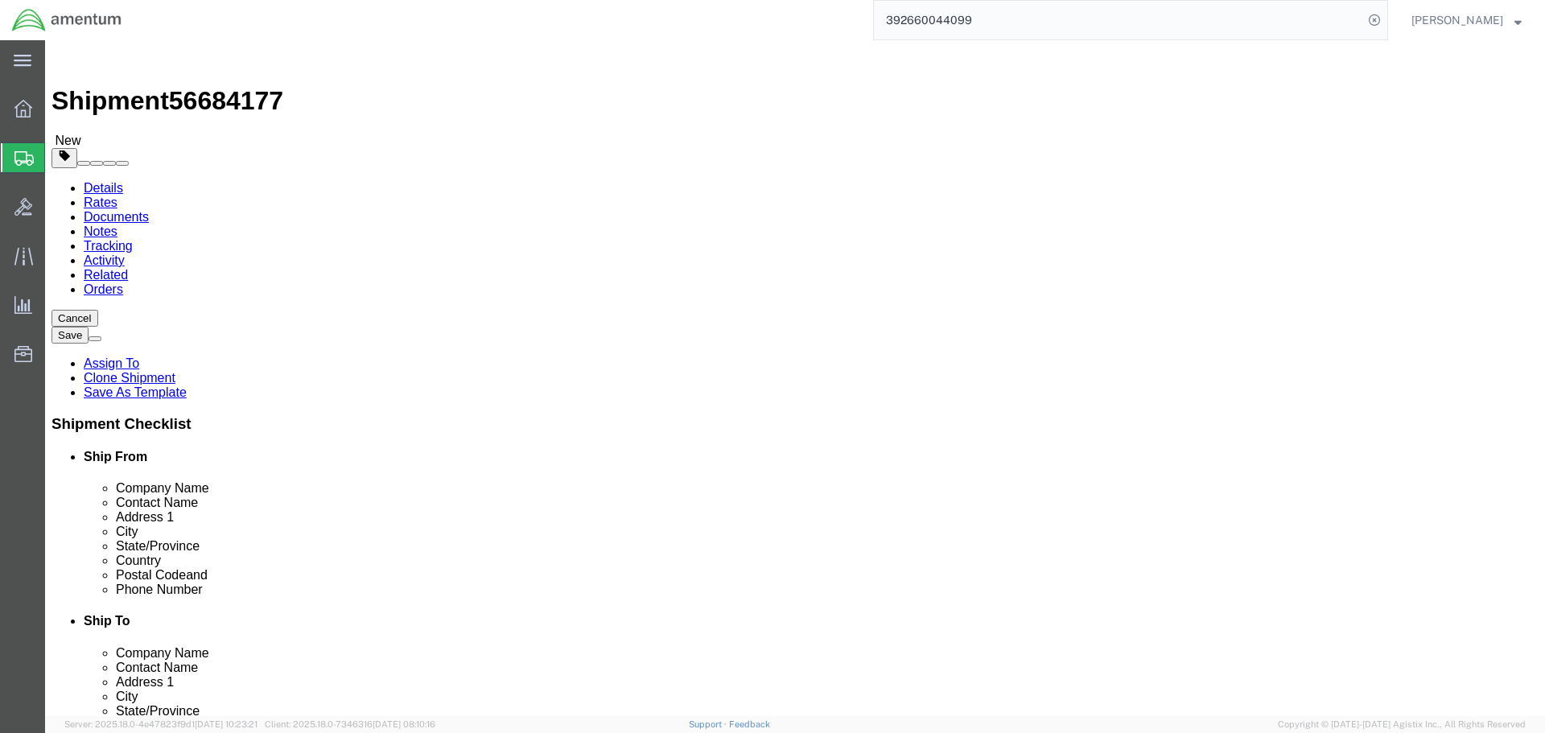
click select "Select Bale(s) Basket(s) Bolt(s) Bottle(s) Buckets Bulk Bundle(s) Can(s) Cardbo…"
select select "CBOX"
click select "Select Bale(s) Basket(s) Bolt(s) Bottle(s) Buckets Bulk Bundle(s) Can(s) Cardbo…"
click input "text"
type input "14"
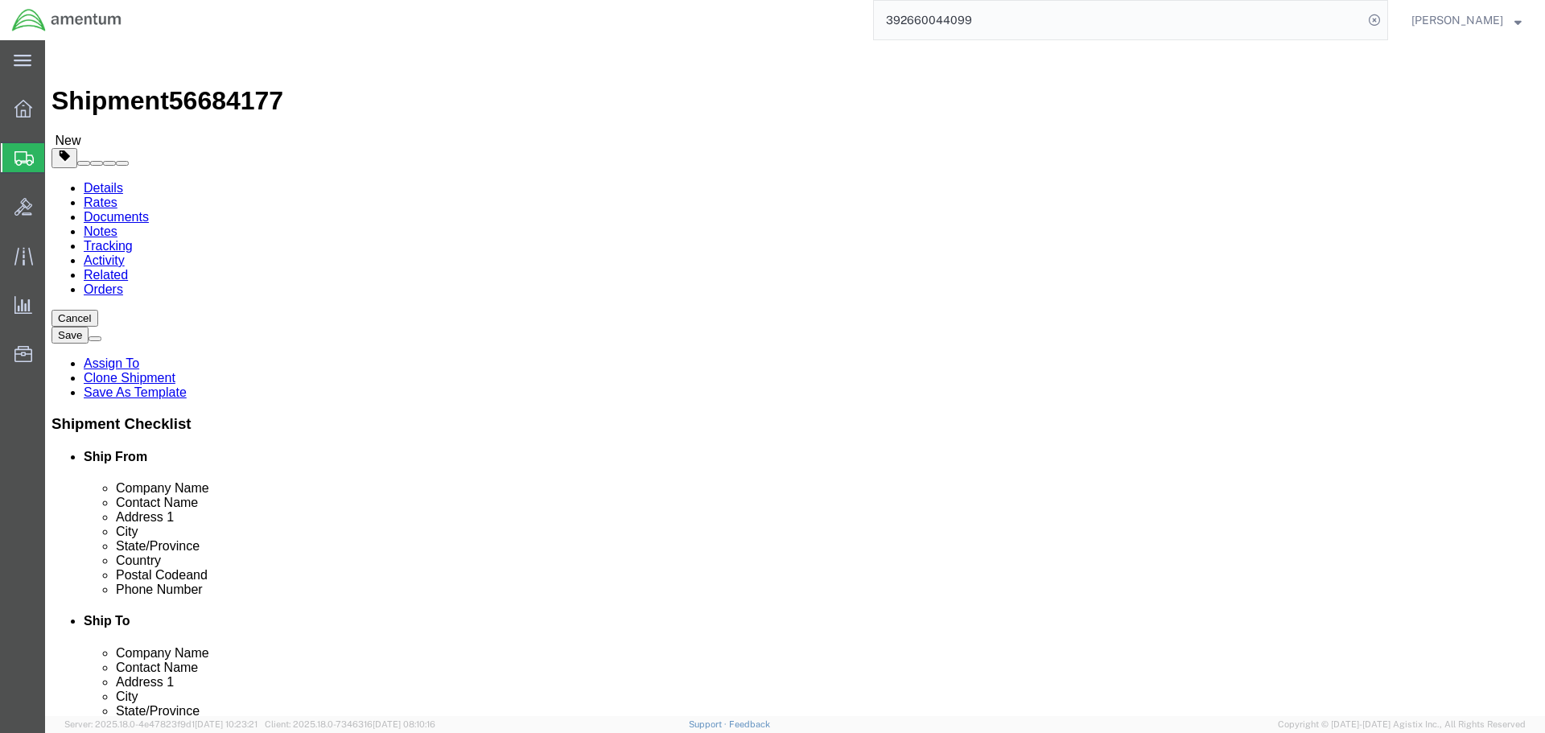
type input "10"
type input "5"
click link "Add Content"
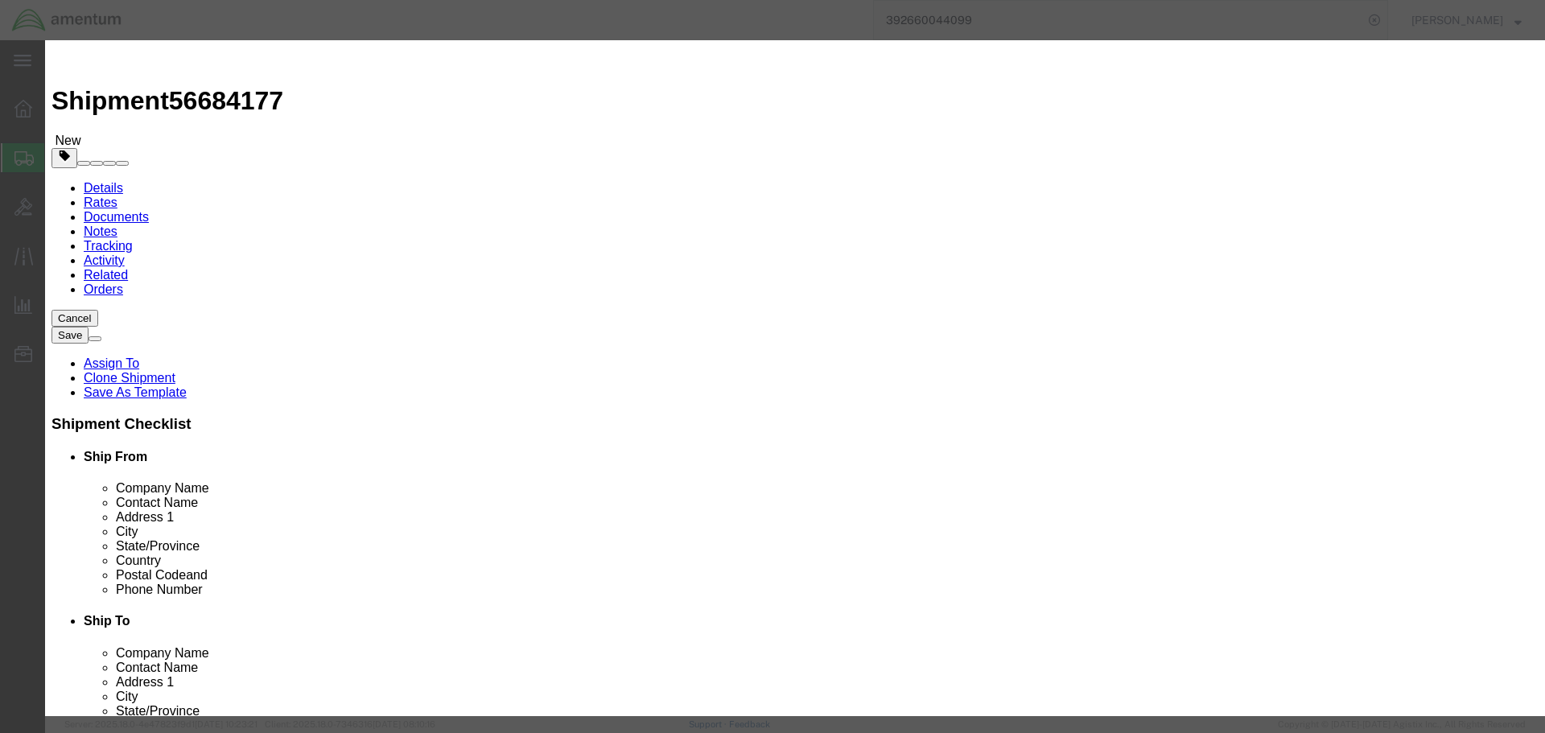
click input "text"
type input "NVG"
type input "1"
type input "10000"
click input "text"
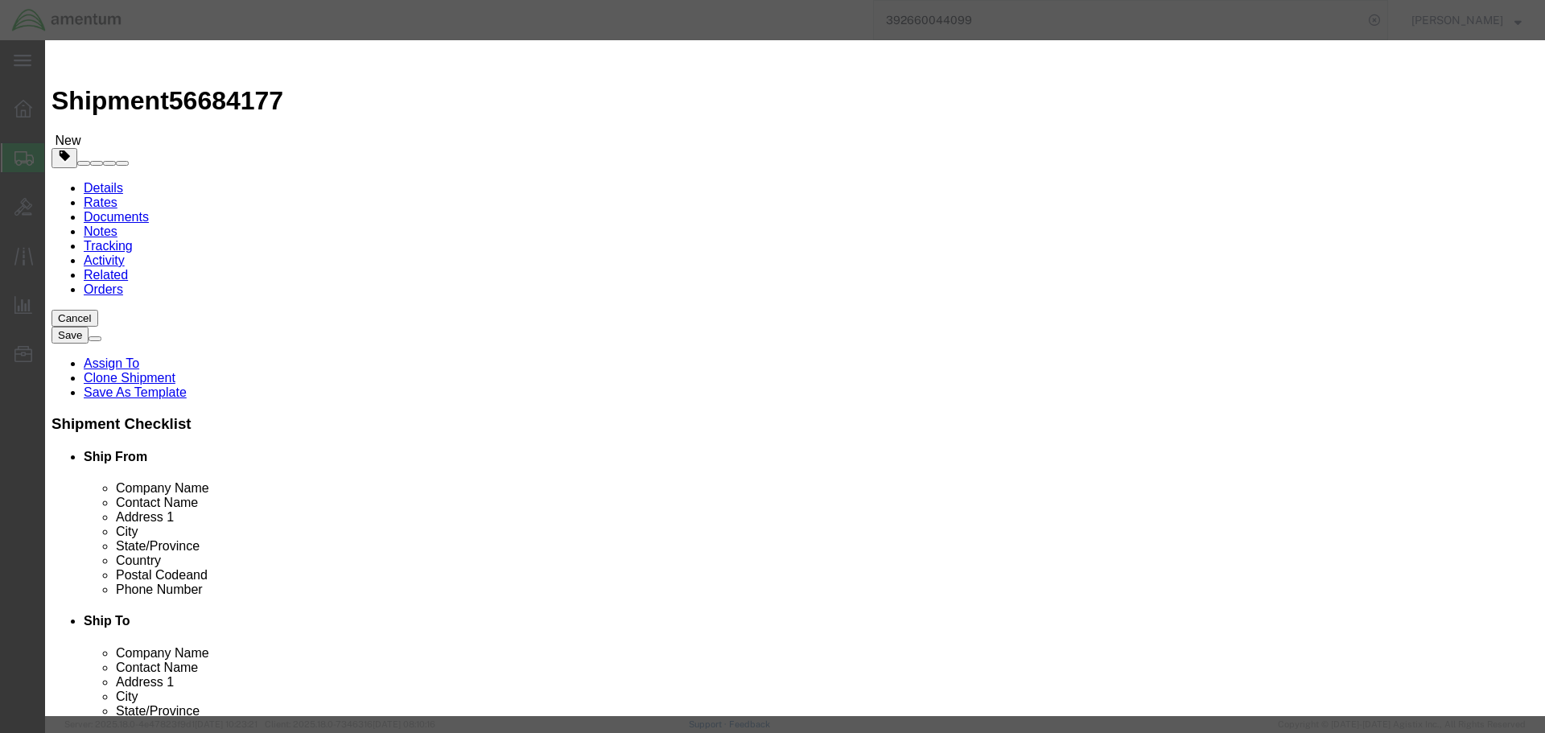
click button "Save & Close"
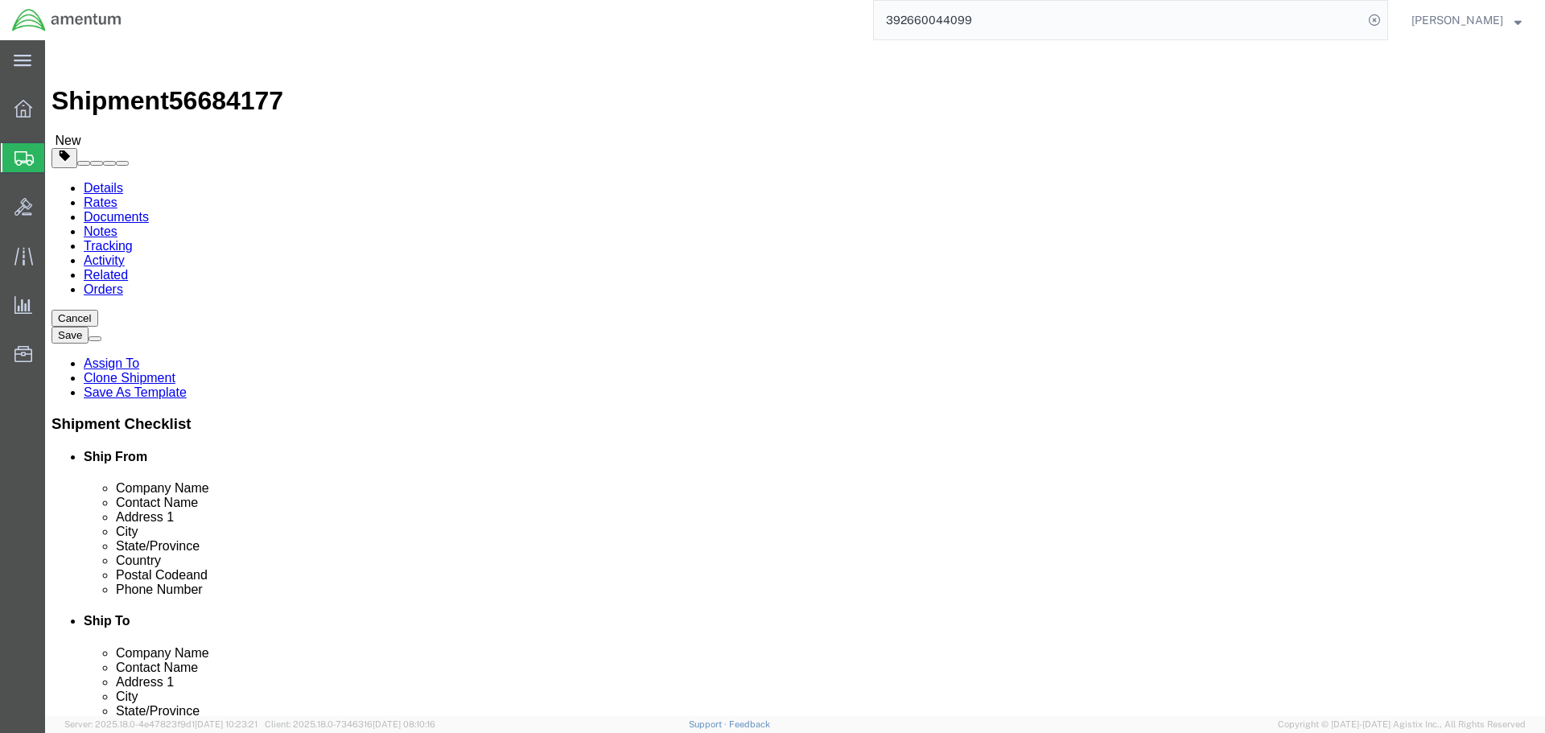
click button "Rate Shipment"
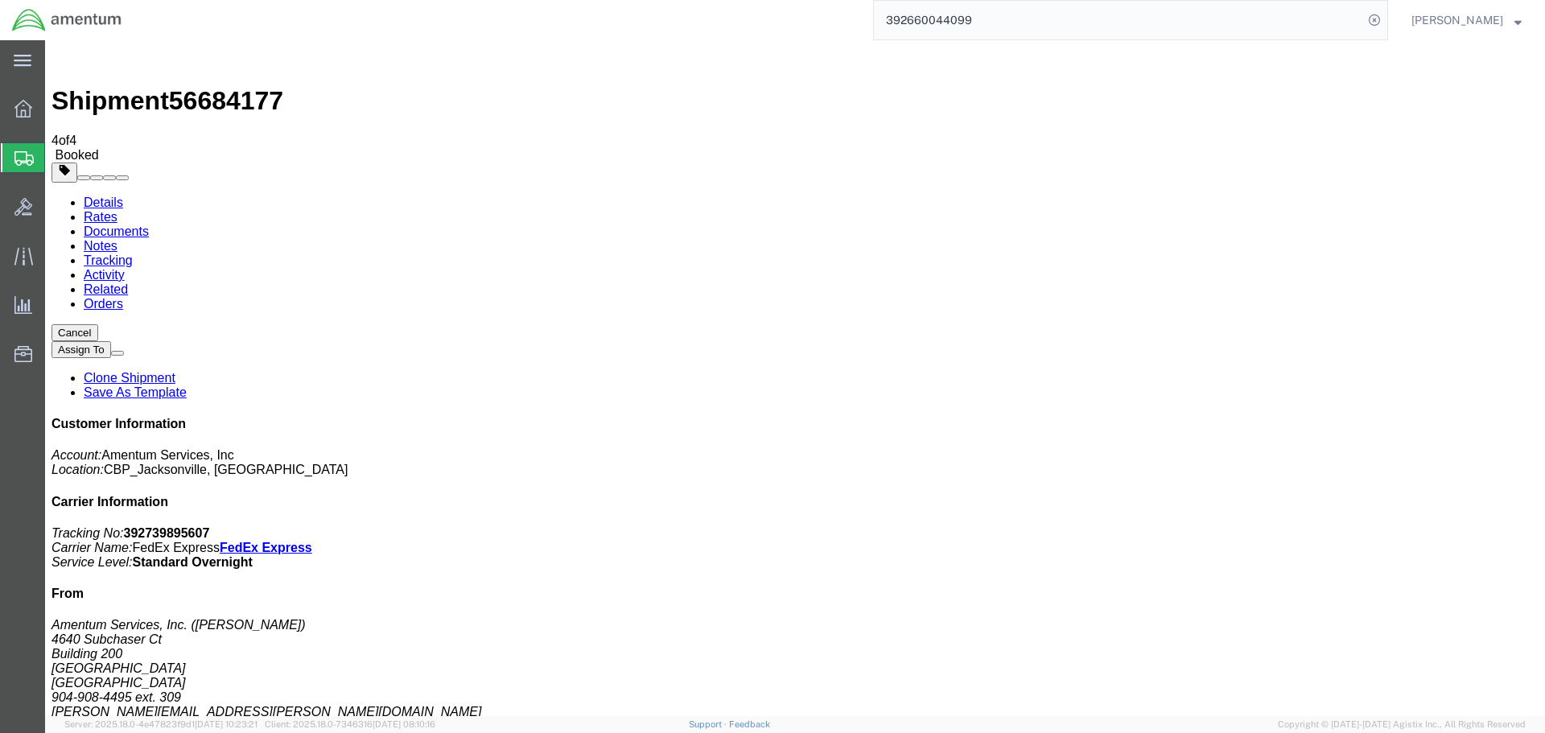
click at [210, 526] on b "392739895607" at bounding box center [167, 533] width 86 height 14
copy b "392739895607"
